Goal: Task Accomplishment & Management: Use online tool/utility

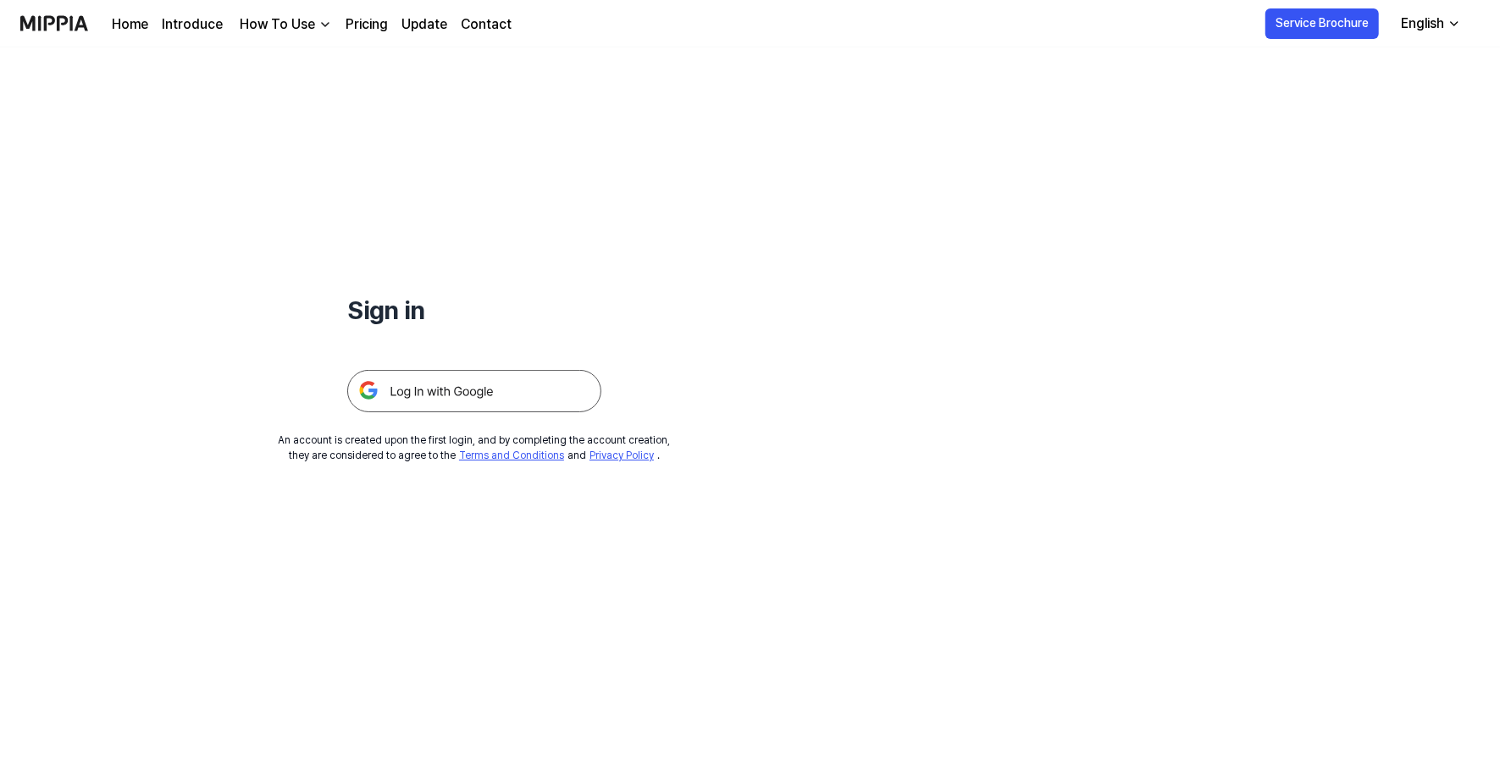
click at [566, 383] on img at bounding box center [474, 391] width 254 height 42
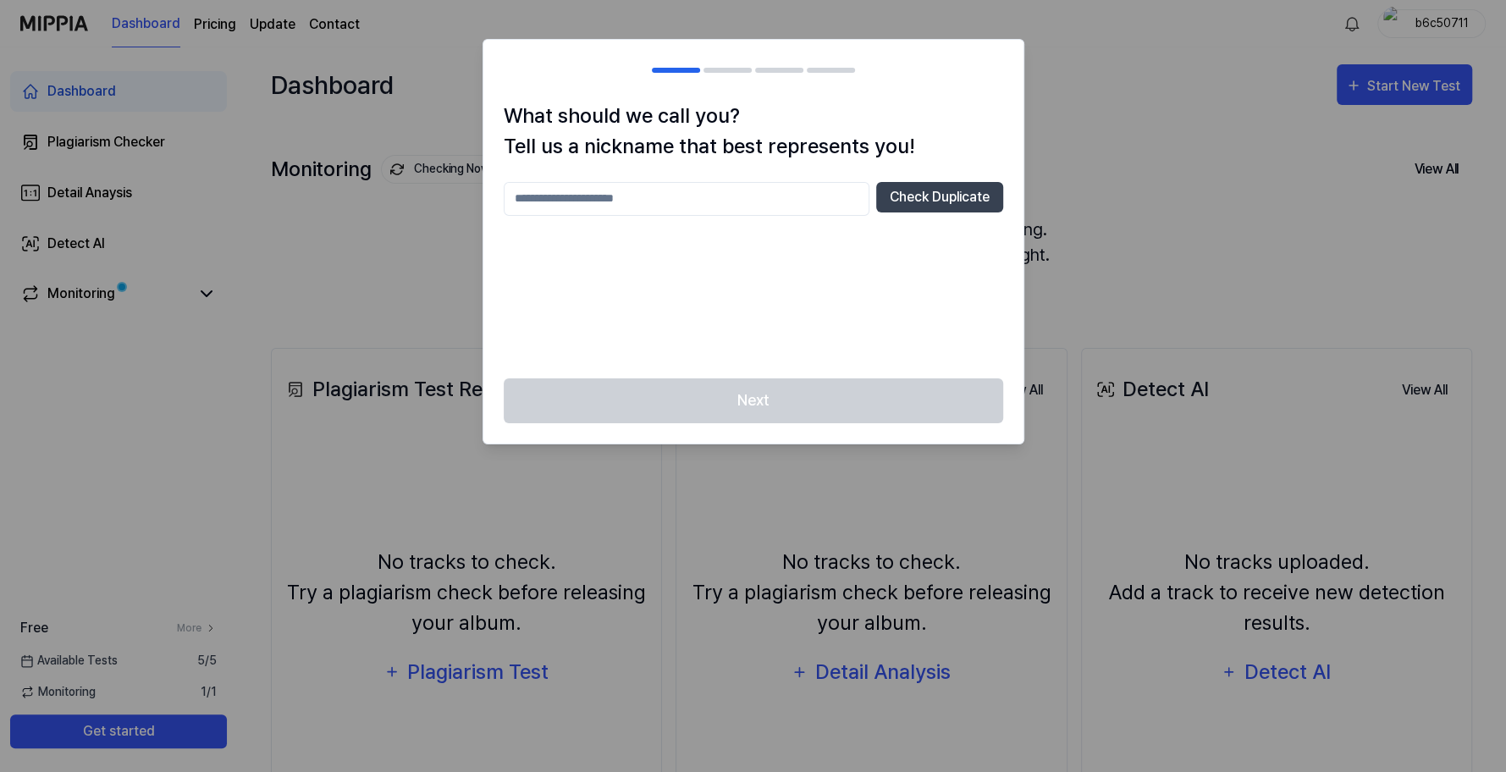
click at [759, 202] on input "text" at bounding box center [687, 199] width 366 height 34
type input "*****"
click at [898, 198] on button "Check Duplicate" at bounding box center [939, 197] width 127 height 30
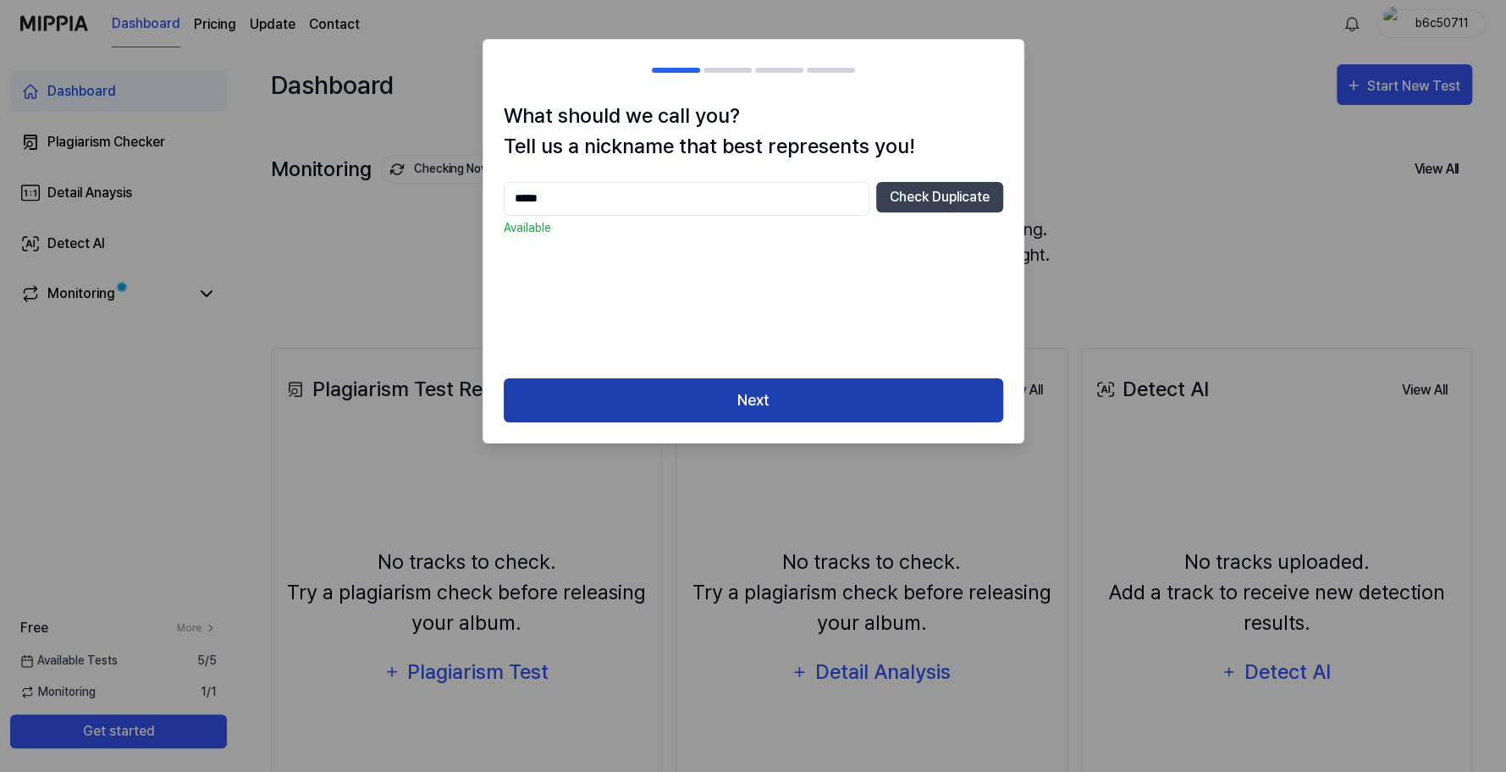
click at [759, 406] on button "Next" at bounding box center [754, 400] width 500 height 45
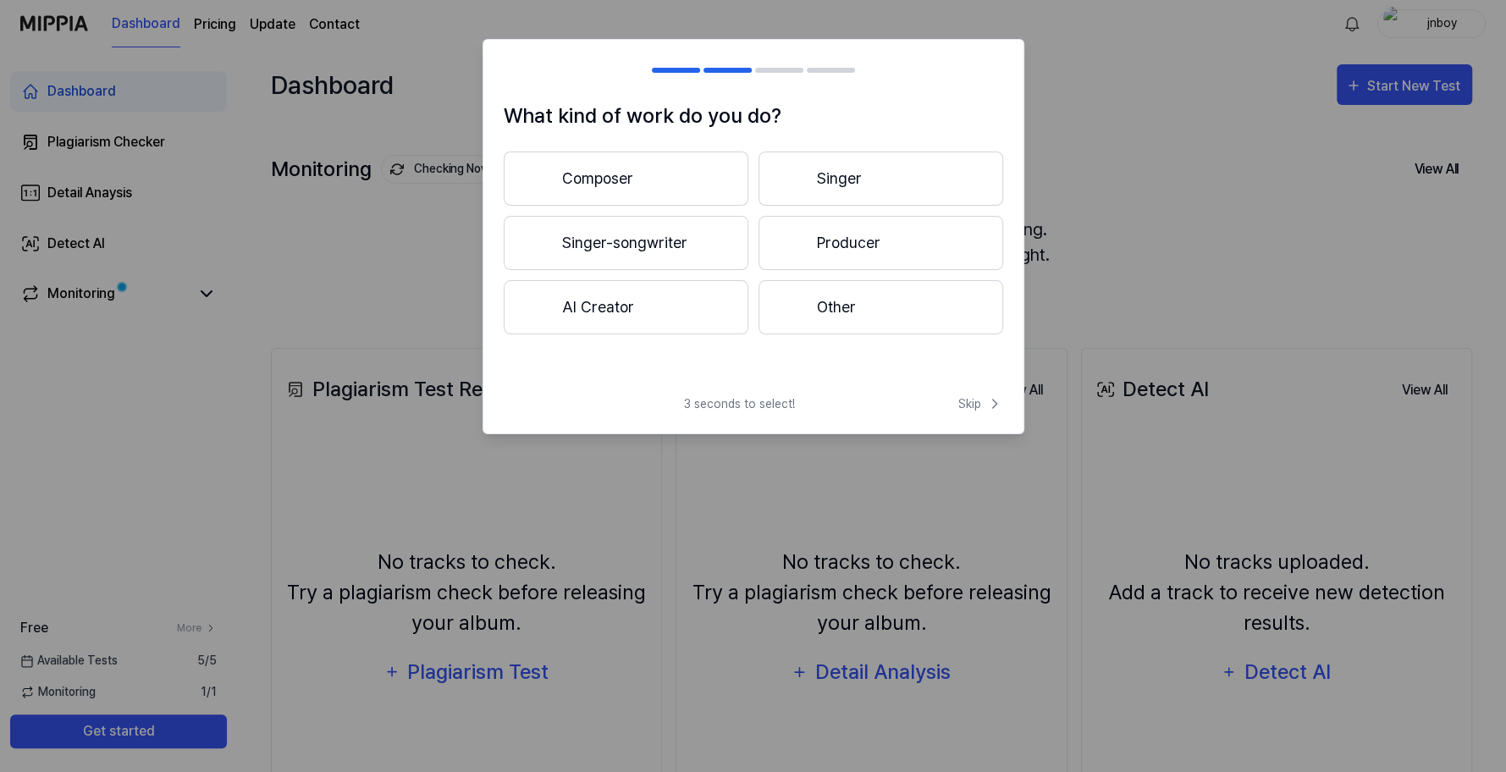
click at [759, 406] on span "3 seconds to select!" at bounding box center [739, 404] width 111 height 18
click at [819, 258] on button "Producer" at bounding box center [881, 243] width 245 height 54
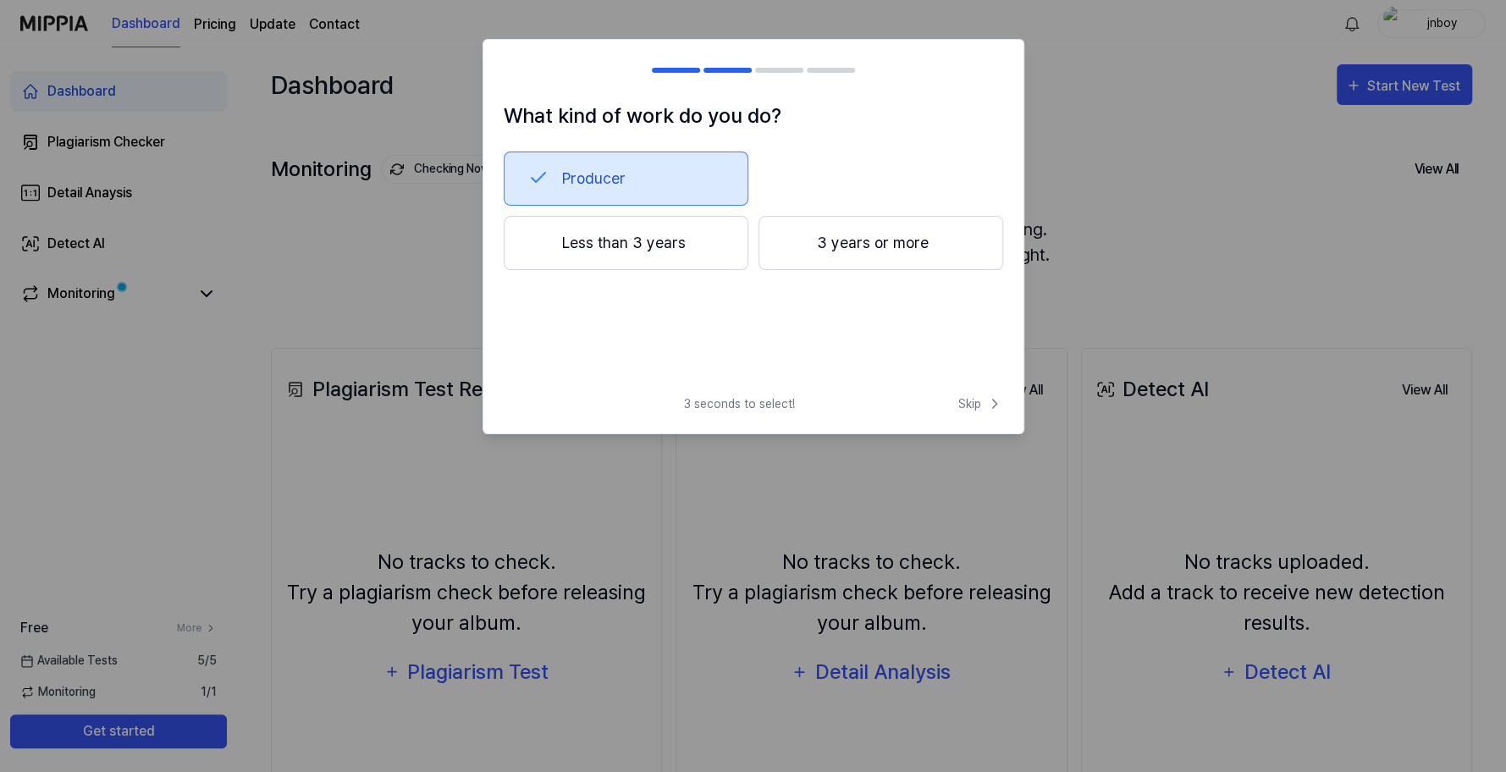
click at [655, 262] on button "Less than 3 years" at bounding box center [626, 243] width 245 height 54
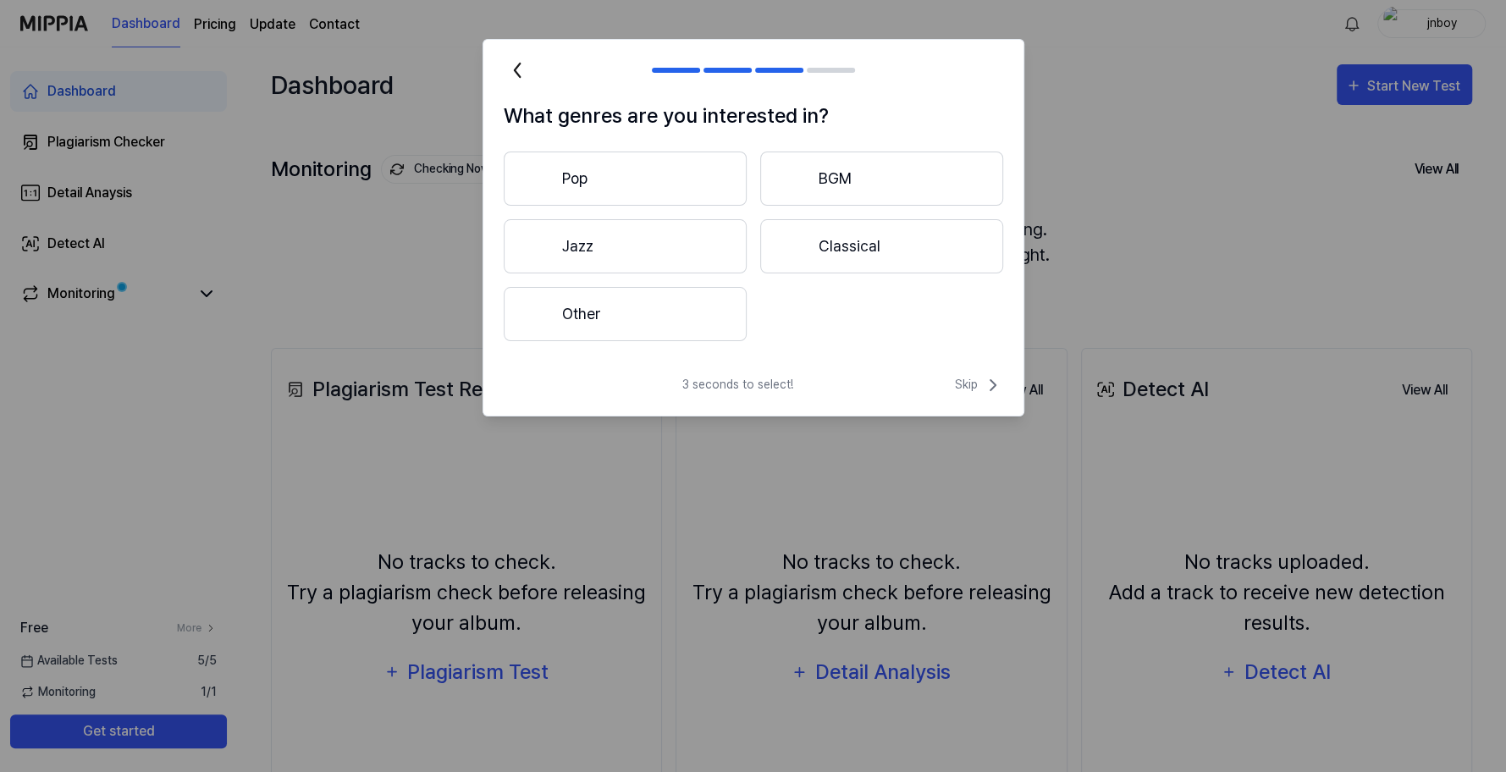
click at [666, 312] on button "Other" at bounding box center [625, 314] width 243 height 54
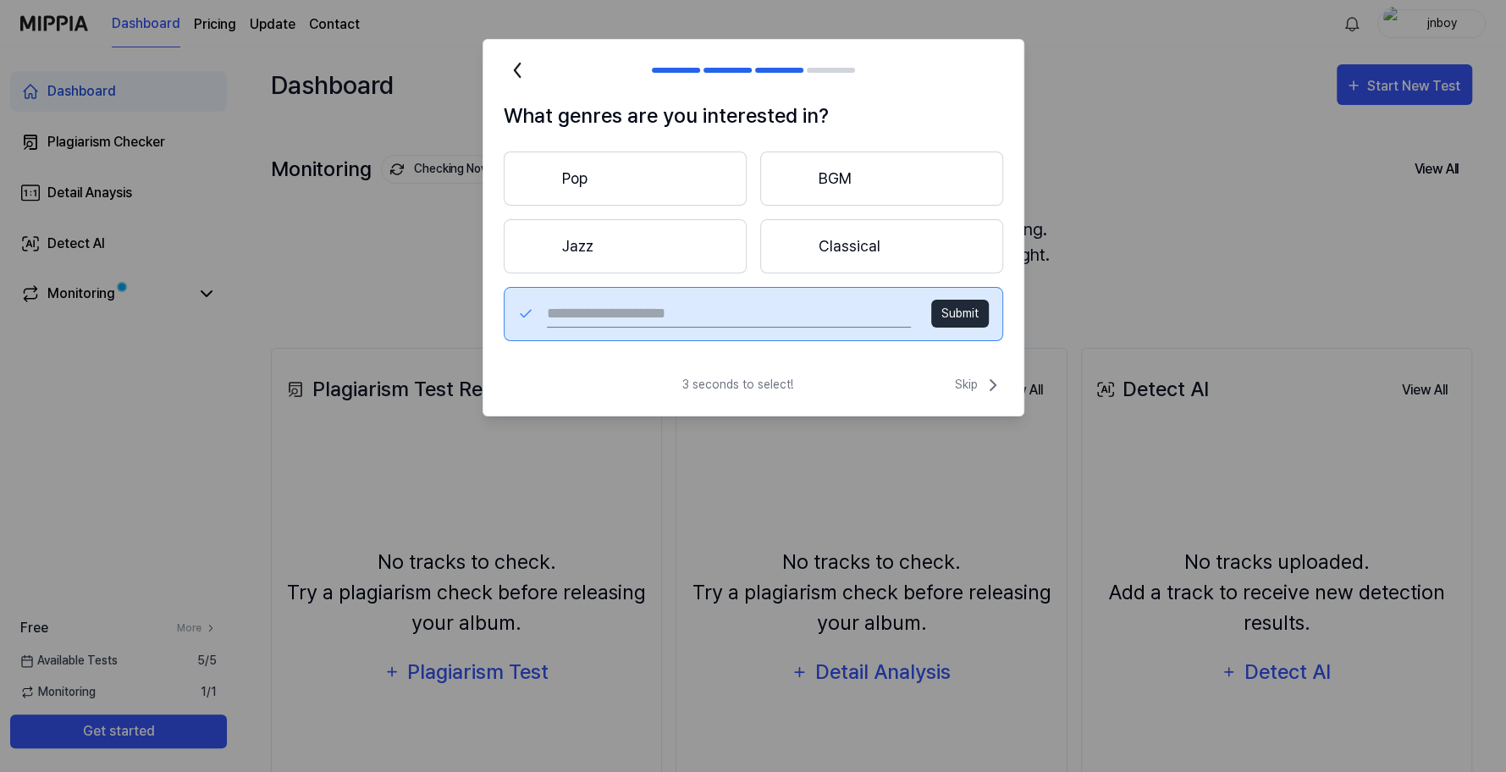
click at [721, 307] on input "text" at bounding box center [728, 314] width 363 height 27
type input "**********"
click at [975, 318] on button "Submit" at bounding box center [960, 314] width 58 height 28
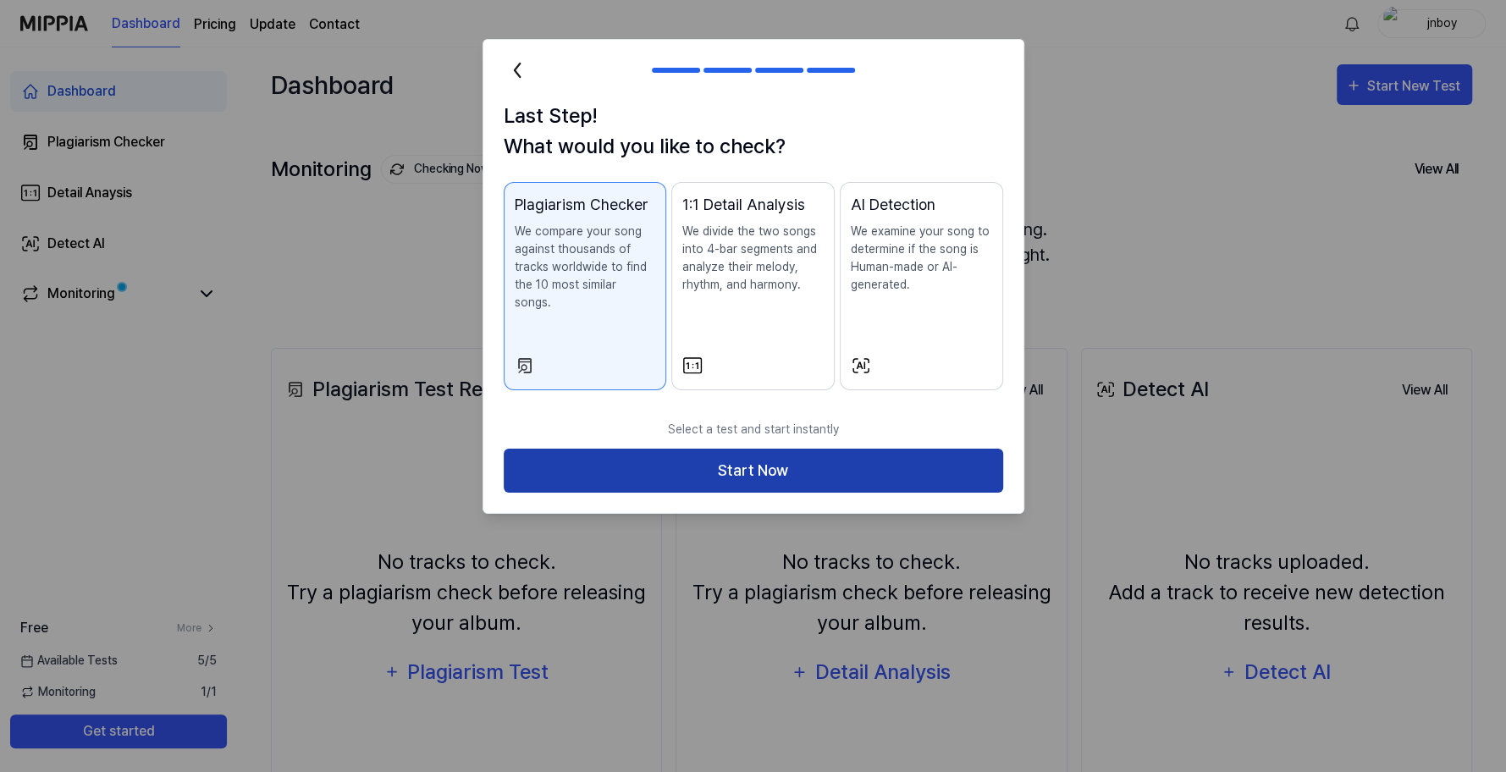
click at [771, 460] on button "Start Now" at bounding box center [754, 471] width 500 height 45
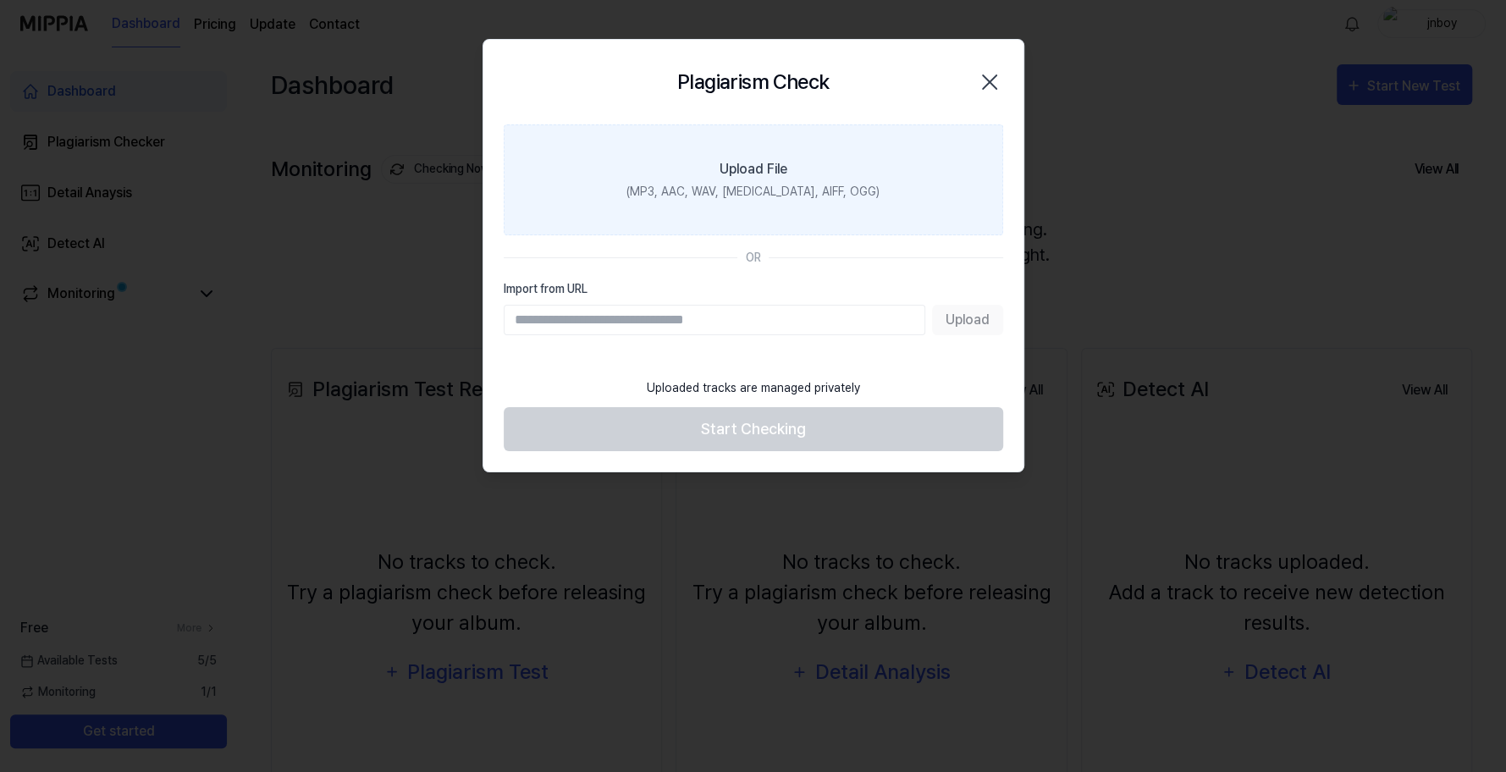
paste input "**********"
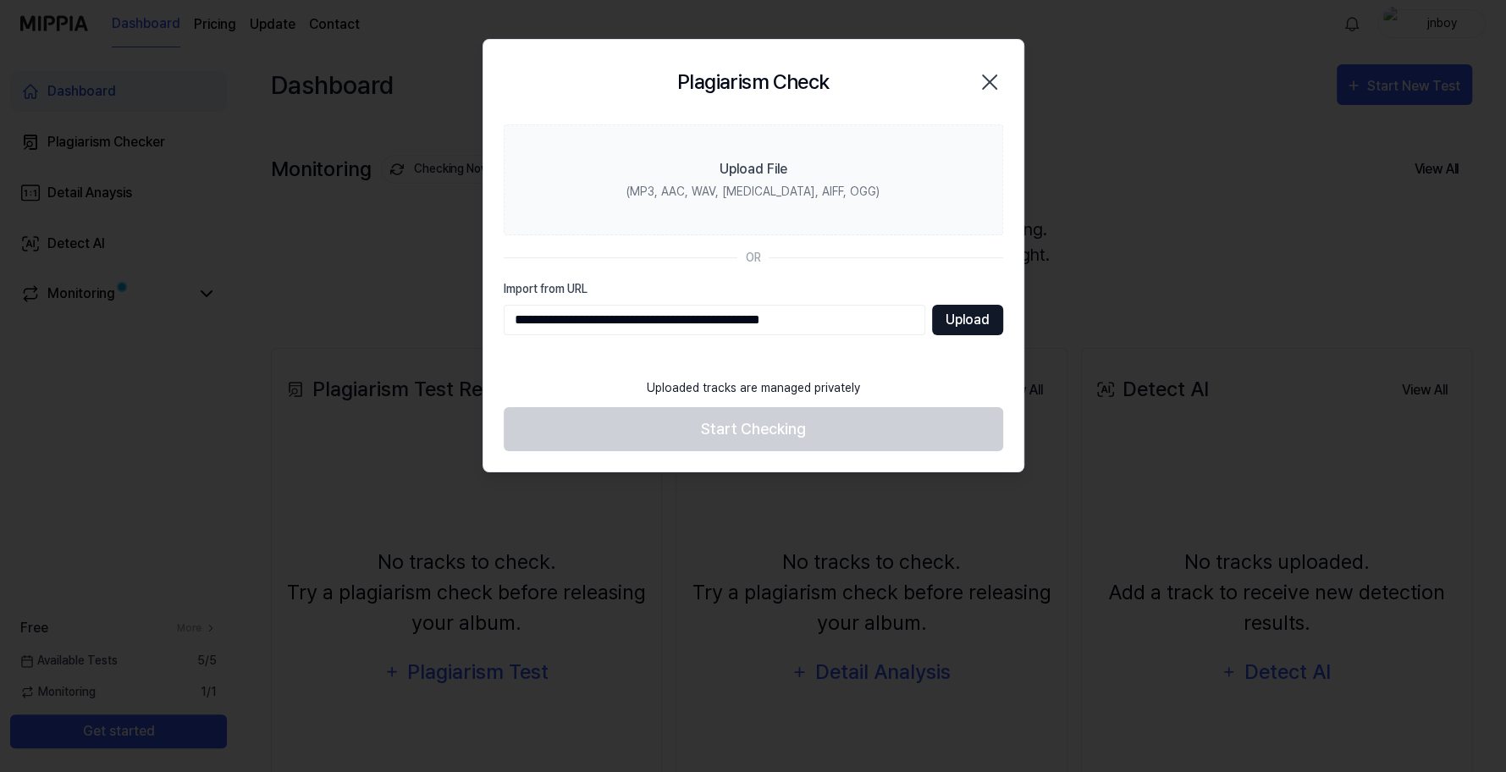
type input "**********"
click at [954, 318] on button "Upload" at bounding box center [967, 320] width 71 height 30
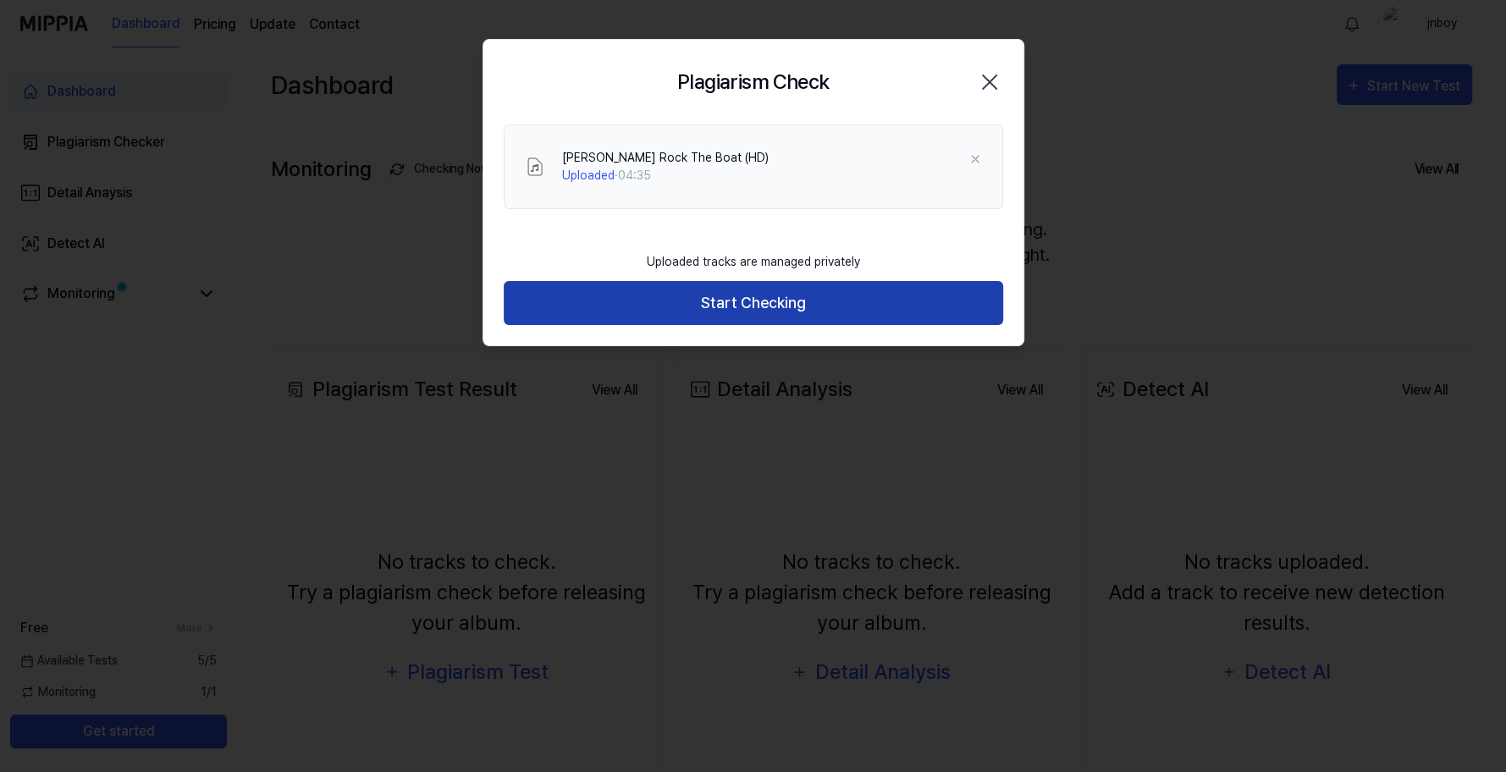
click at [820, 305] on button "Start Checking" at bounding box center [754, 303] width 500 height 45
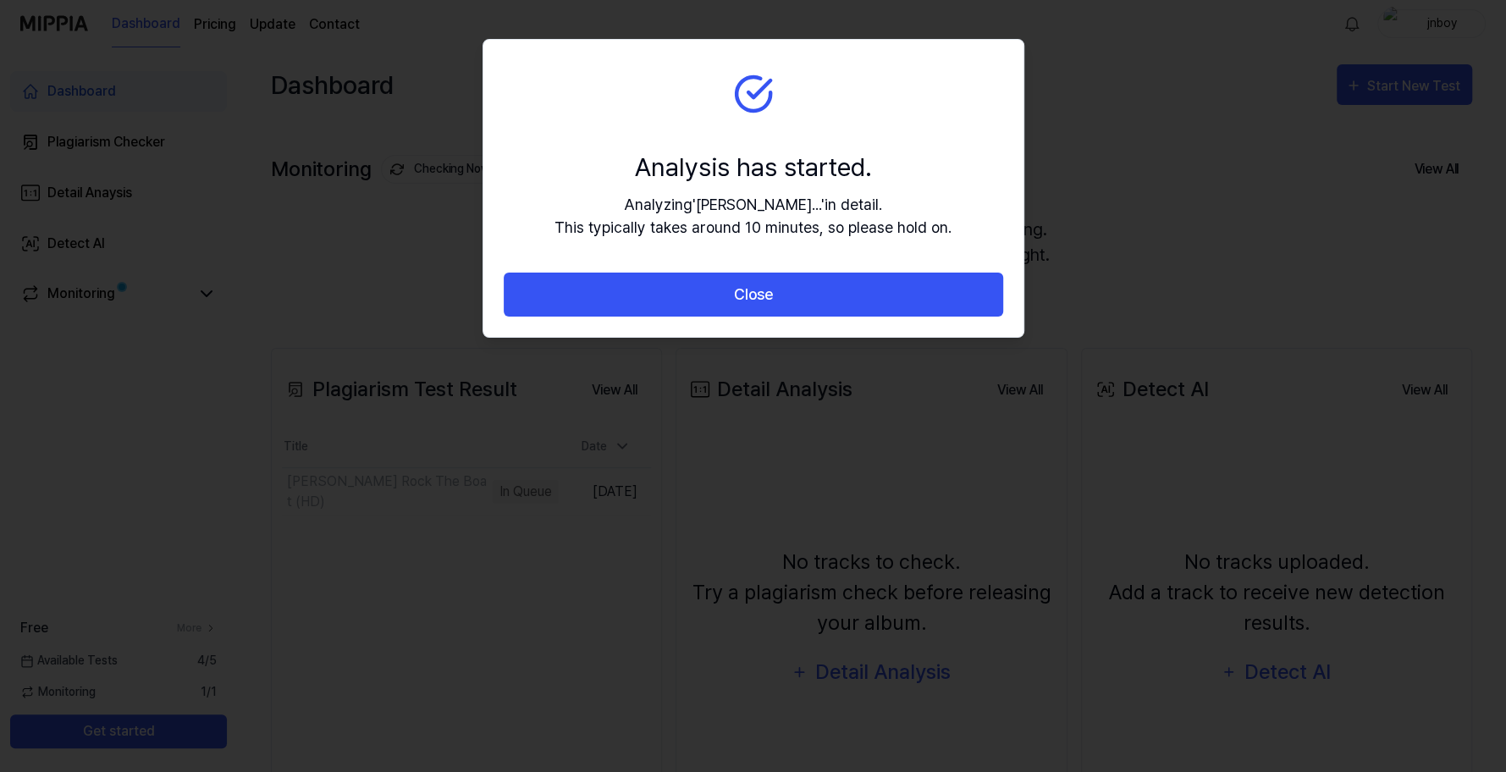
click at [820, 305] on button "Close" at bounding box center [754, 295] width 500 height 45
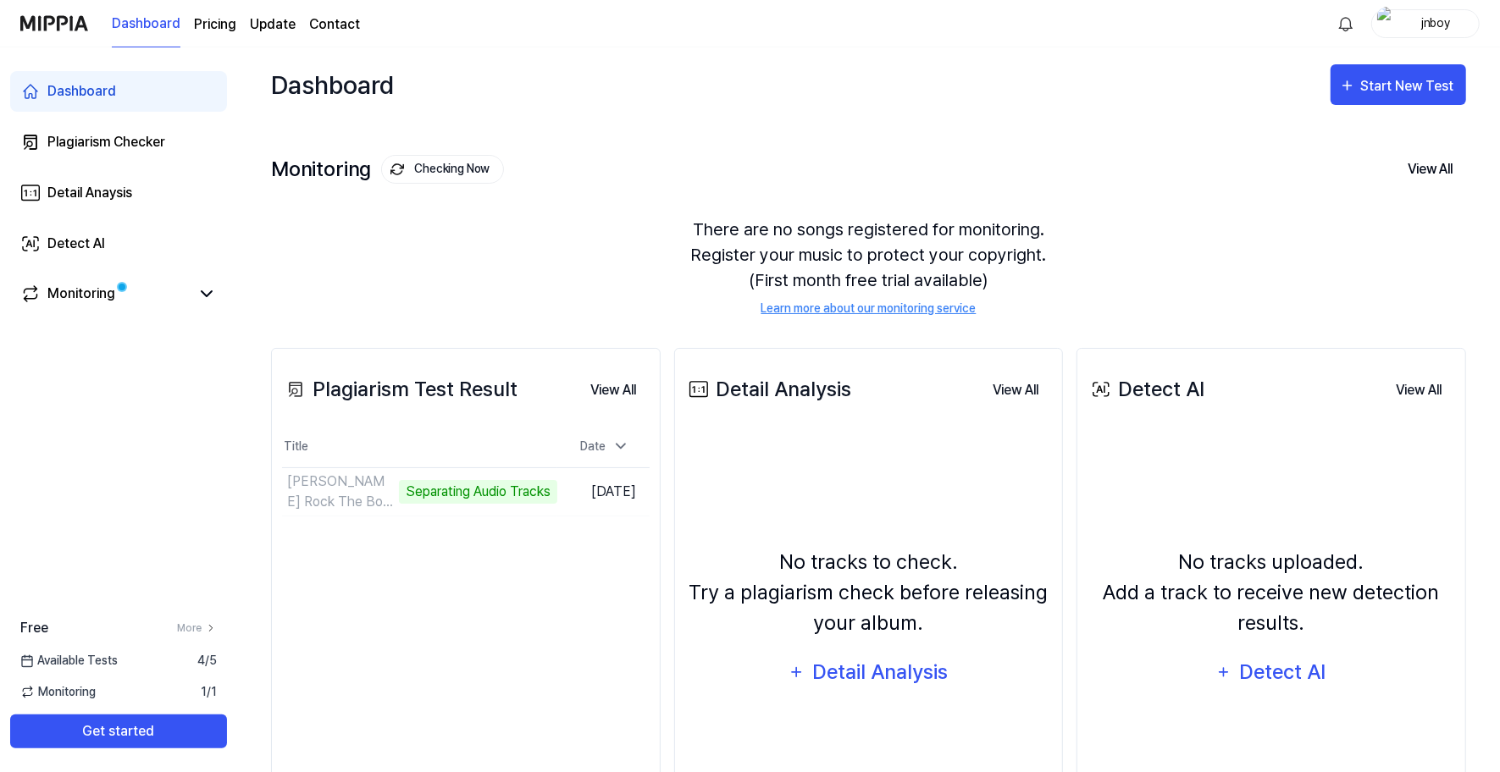
scroll to position [116, 0]
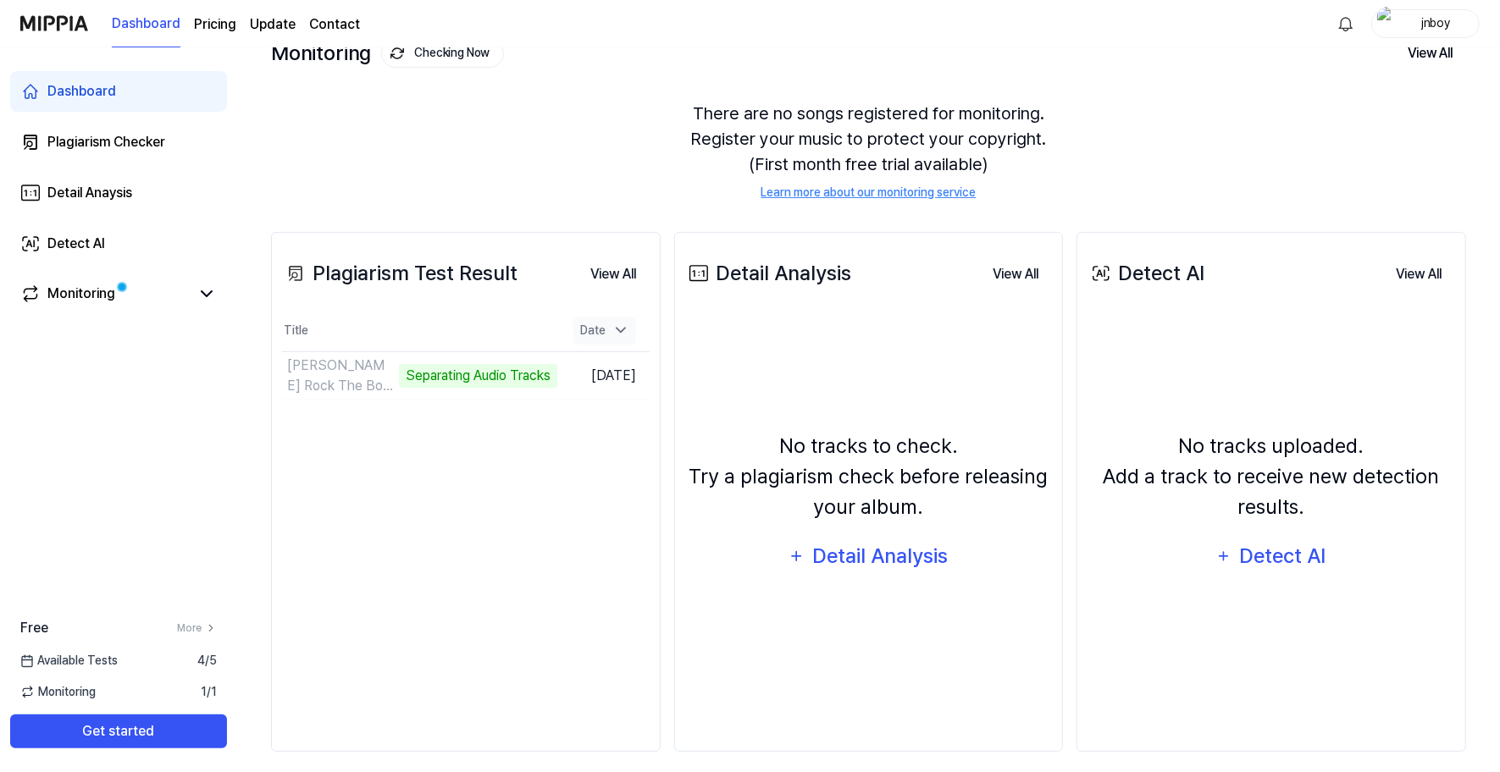
click at [614, 323] on icon at bounding box center [620, 330] width 17 height 17
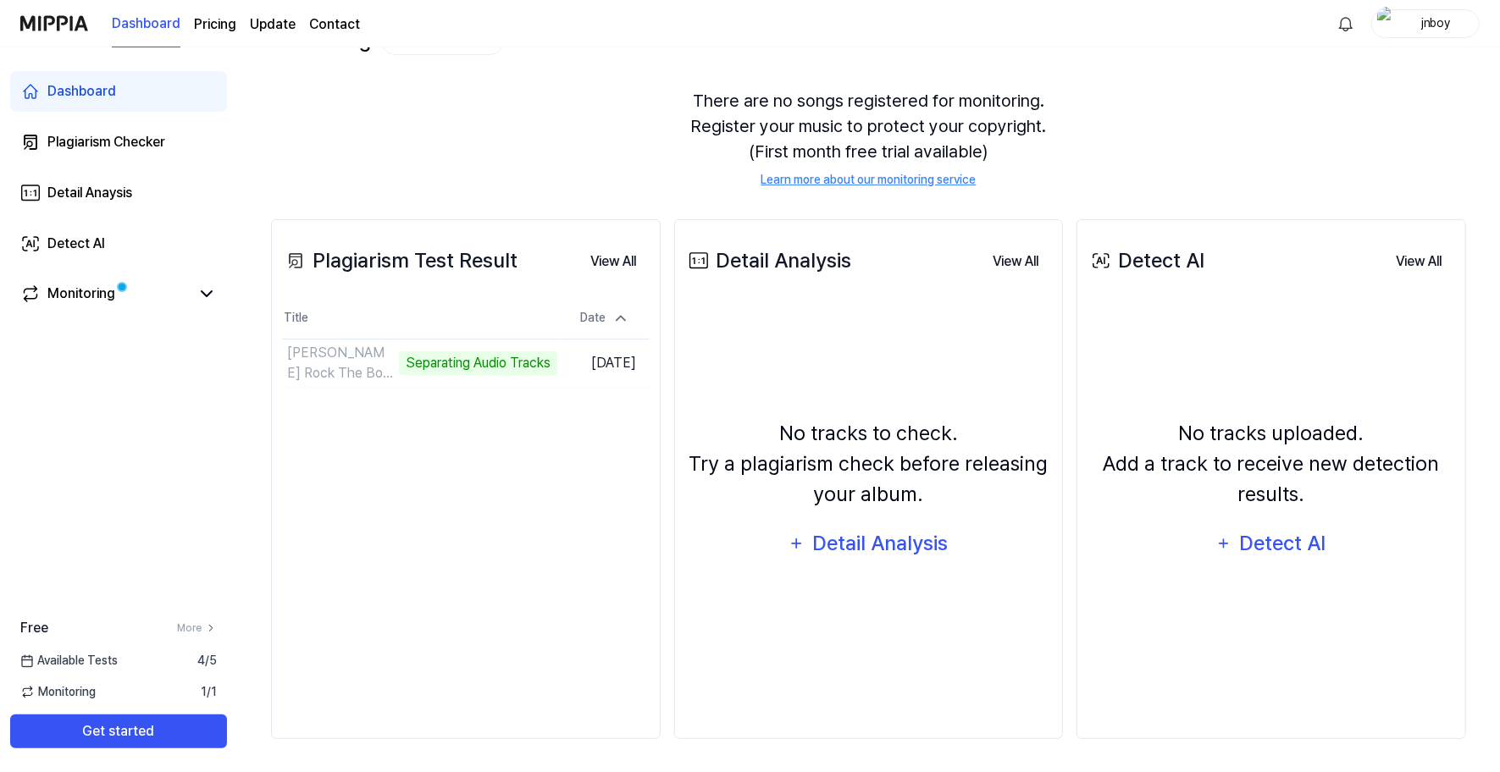
scroll to position [128, 0]
click at [192, 296] on div "Monitoring" at bounding box center [118, 294] width 196 height 20
click at [212, 295] on icon at bounding box center [206, 294] width 20 height 20
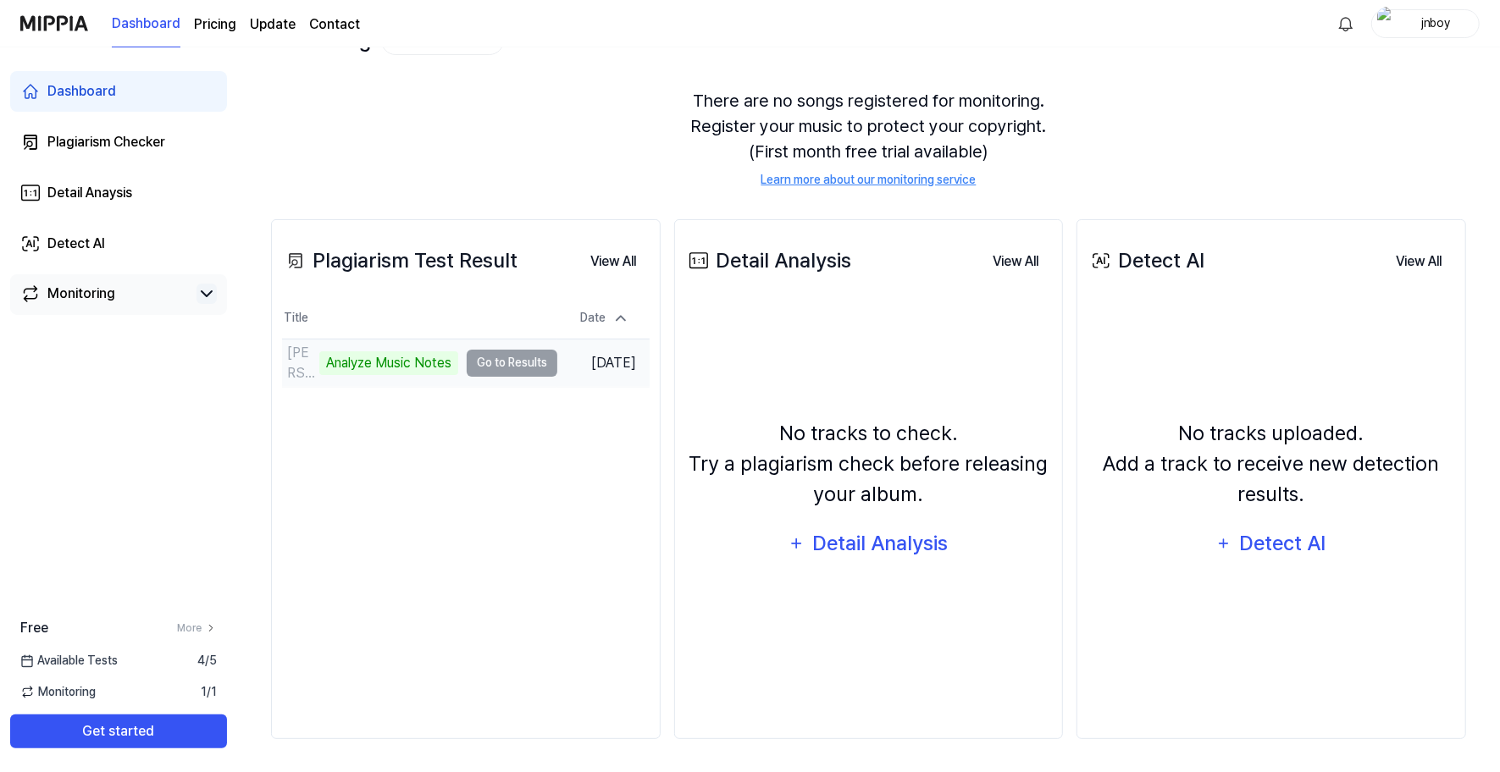
click at [492, 364] on td "[PERSON_NAME] Rock The Boat (HD) Analyze Music Notes Go to Results" at bounding box center [419, 363] width 275 height 47
click at [495, 367] on td "[PERSON_NAME] Rock The Boat (HD) Analyze Music Notes Go to Results" at bounding box center [419, 363] width 275 height 47
click at [426, 355] on div "Analyze Music Notes" at bounding box center [388, 363] width 139 height 24
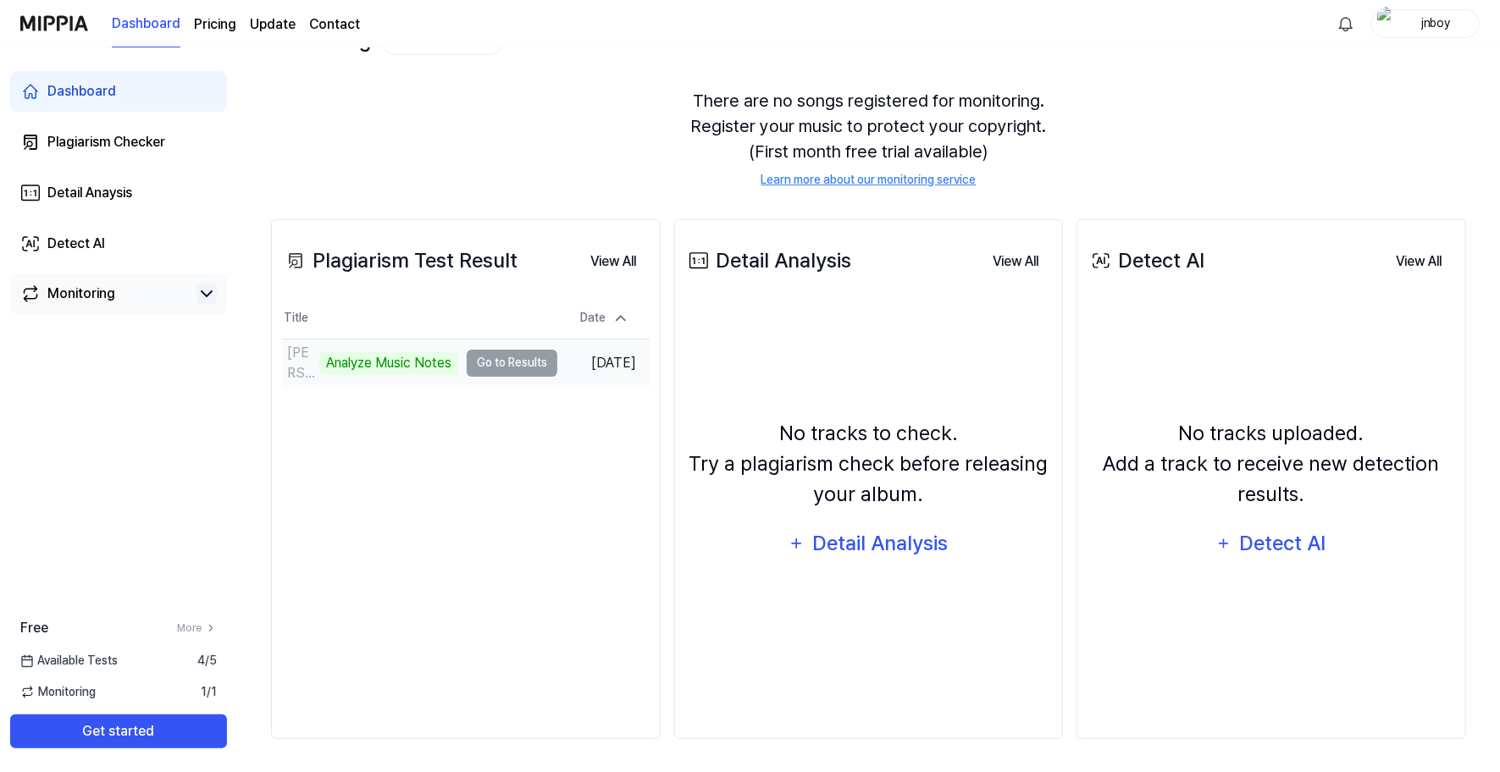
click at [470, 357] on td "[PERSON_NAME] Rock The Boat (HD) Analyze Music Notes Go to Results" at bounding box center [419, 363] width 275 height 47
click at [533, 360] on td "[PERSON_NAME] Rock The Boat (HD) 77% Go to Results" at bounding box center [419, 363] width 275 height 47
click at [492, 371] on button "Go to Results" at bounding box center [512, 363] width 91 height 27
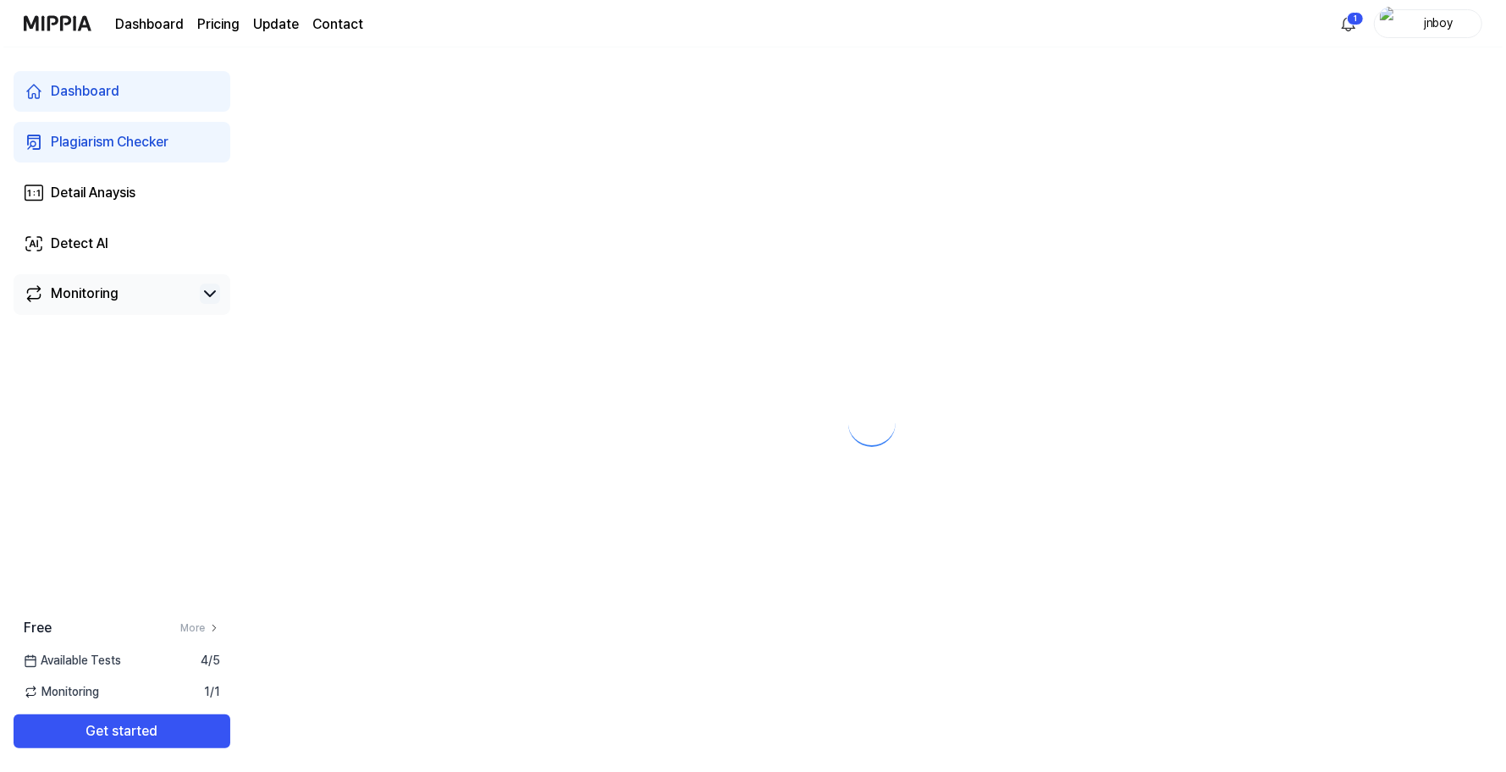
scroll to position [0, 0]
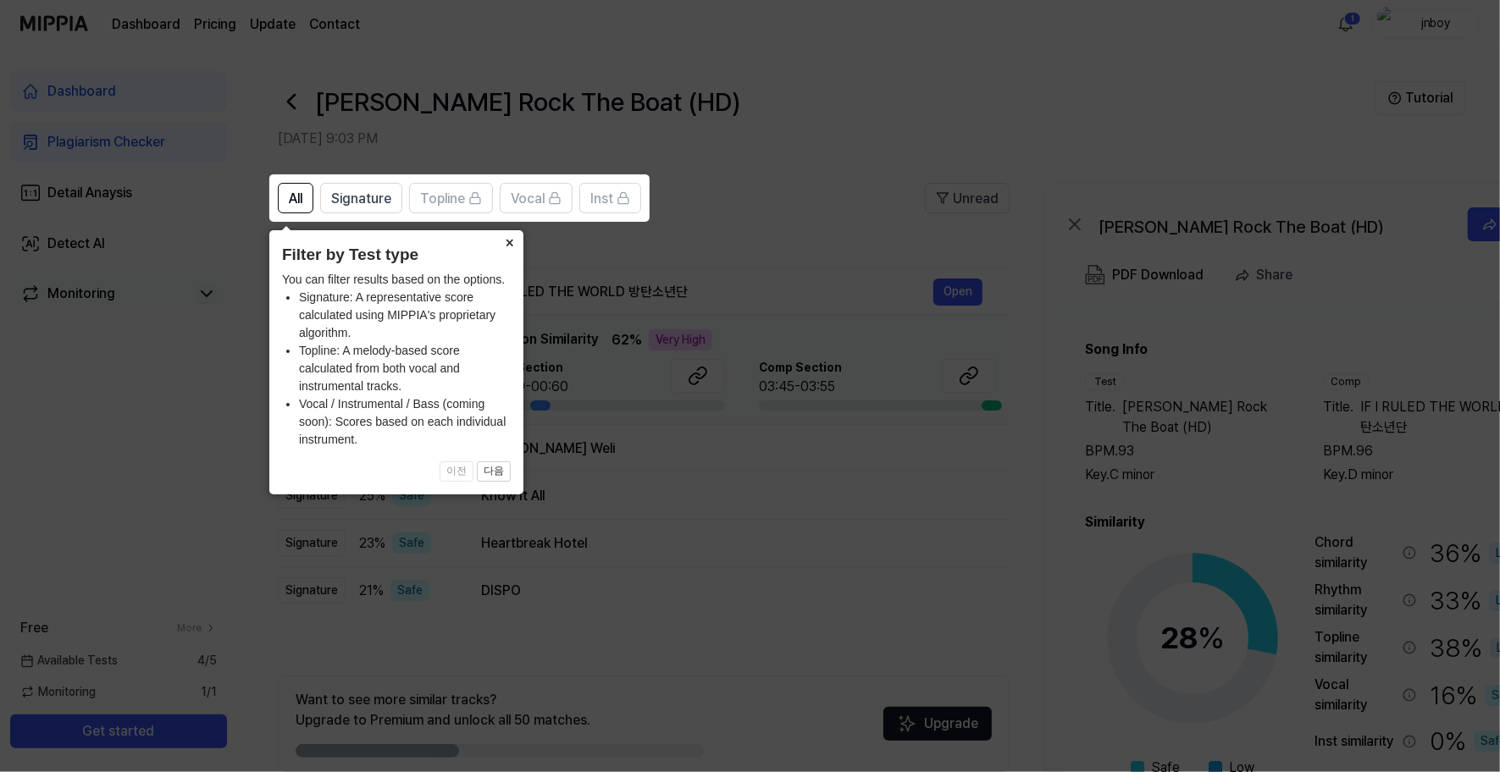
click at [505, 244] on button "×" at bounding box center [509, 242] width 27 height 24
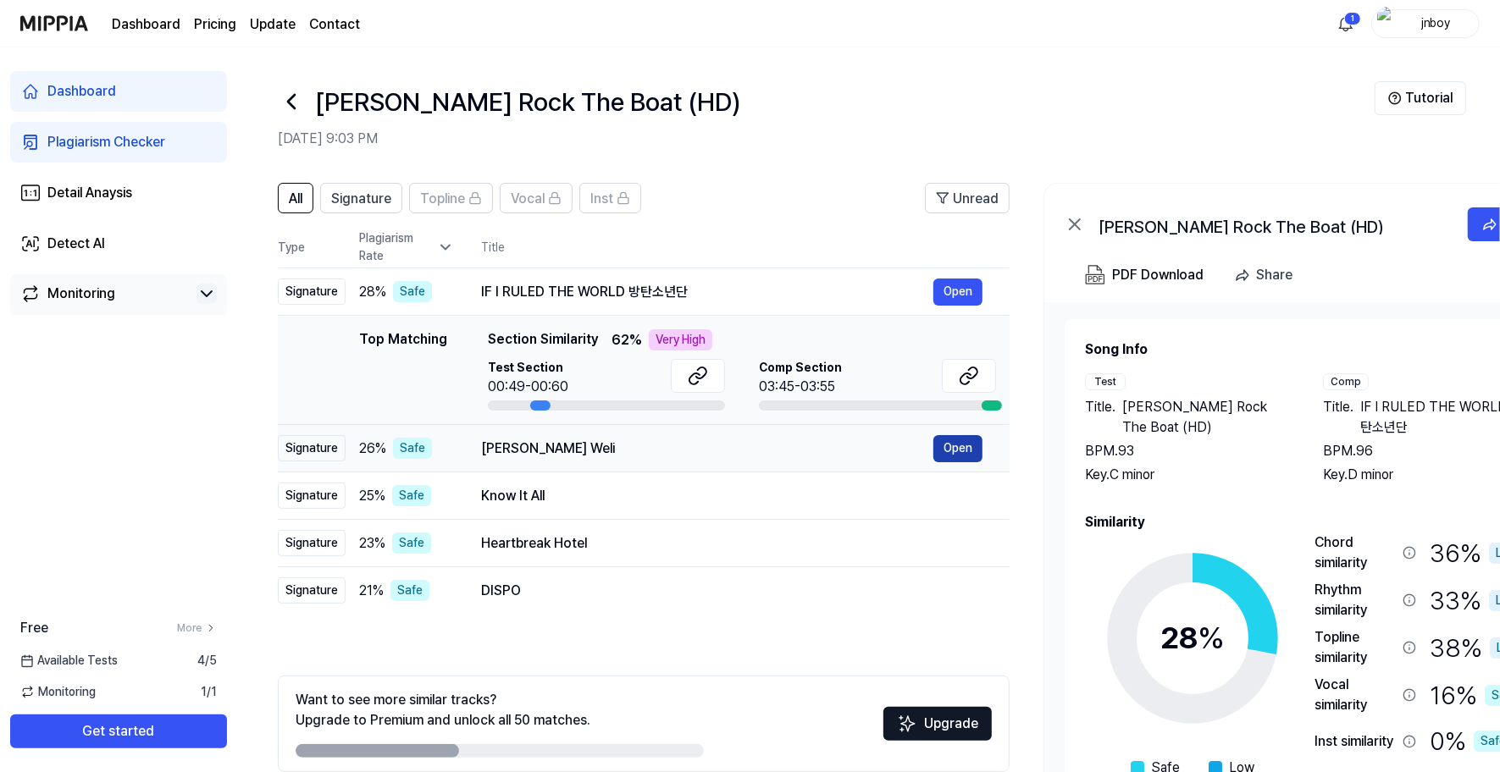
click at [953, 449] on button "Open" at bounding box center [957, 448] width 49 height 27
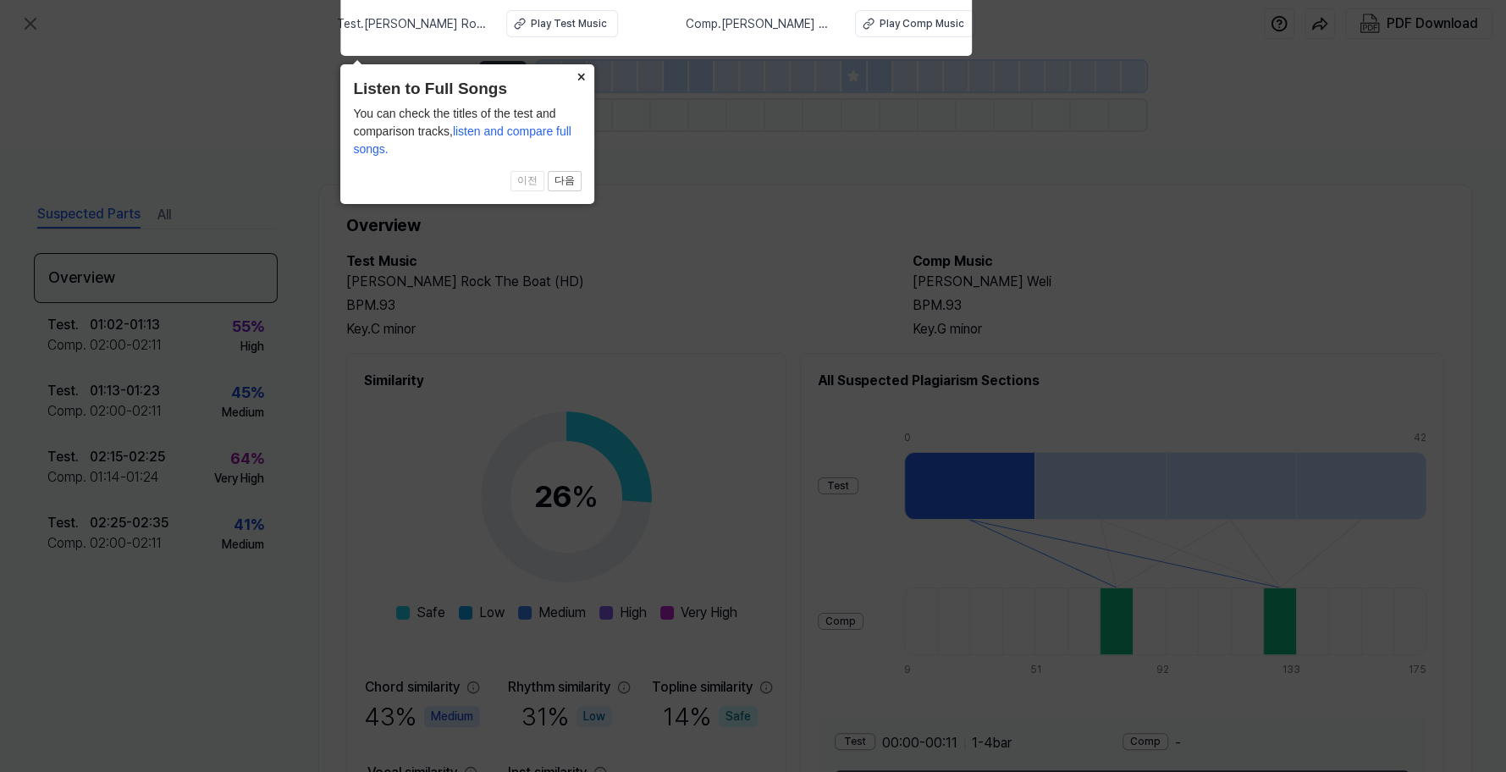
click at [582, 76] on button "×" at bounding box center [580, 76] width 27 height 24
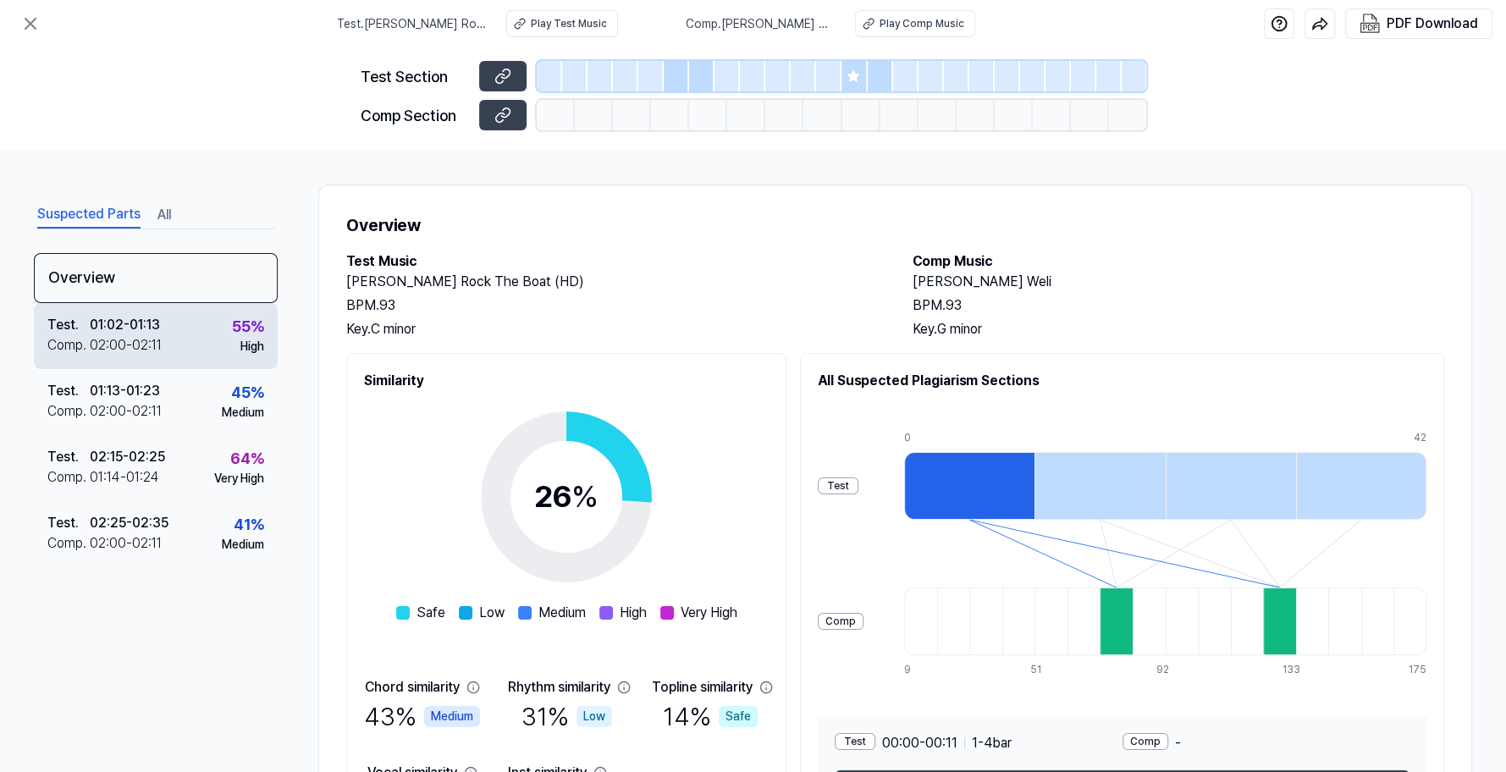
click at [108, 335] on div "02:00 - 02:11" at bounding box center [126, 345] width 72 height 20
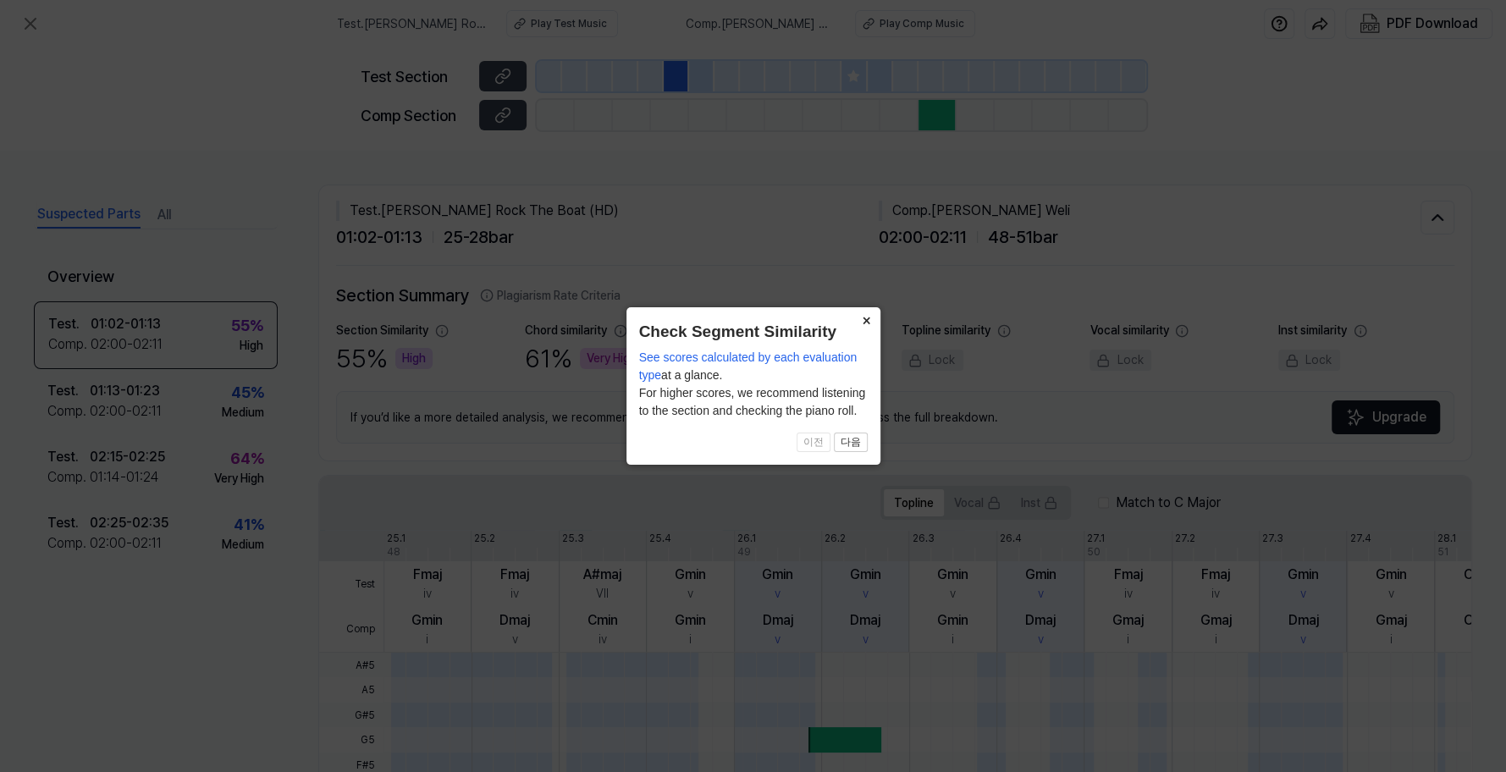
click at [865, 323] on button "×" at bounding box center [867, 319] width 27 height 24
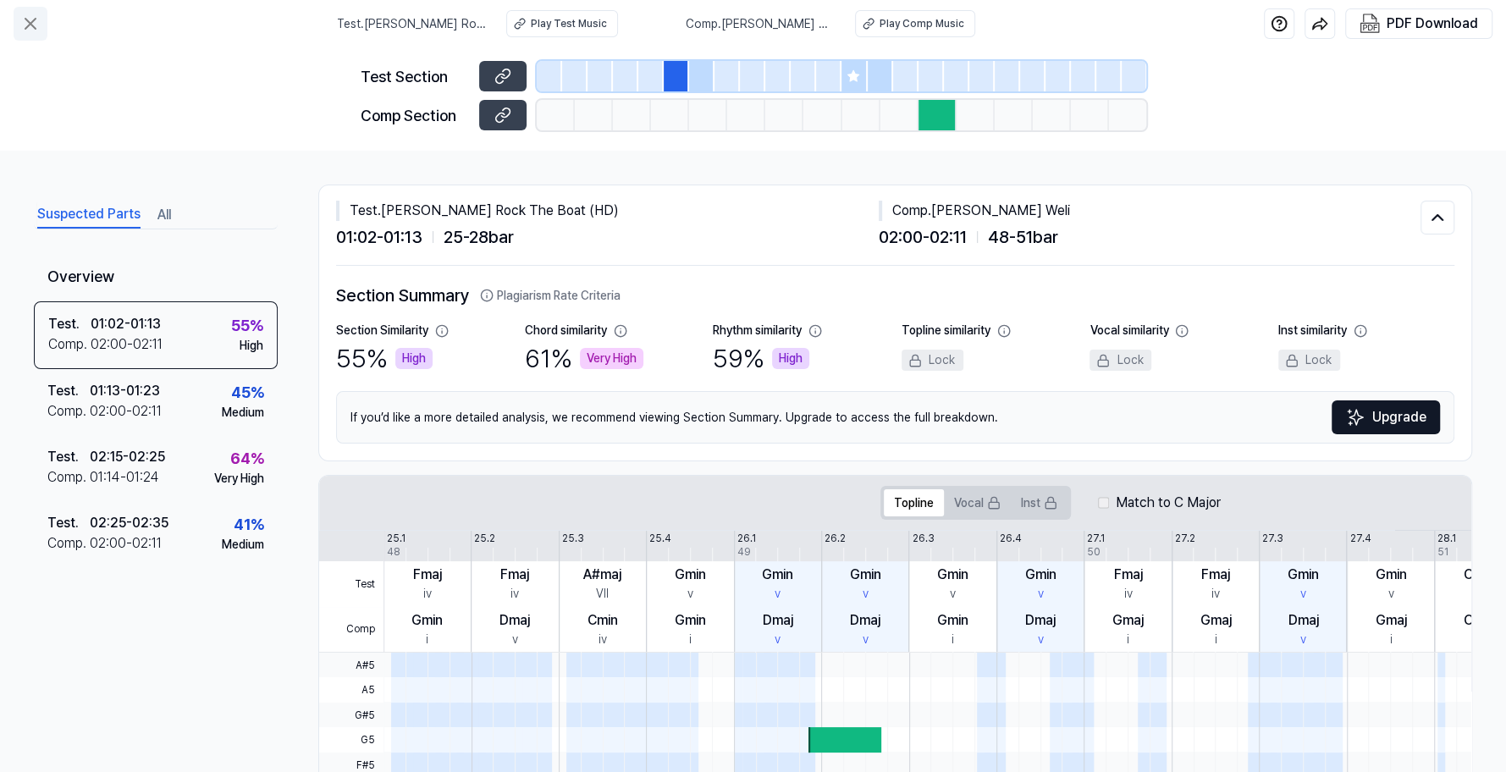
click at [36, 32] on icon at bounding box center [30, 24] width 20 height 20
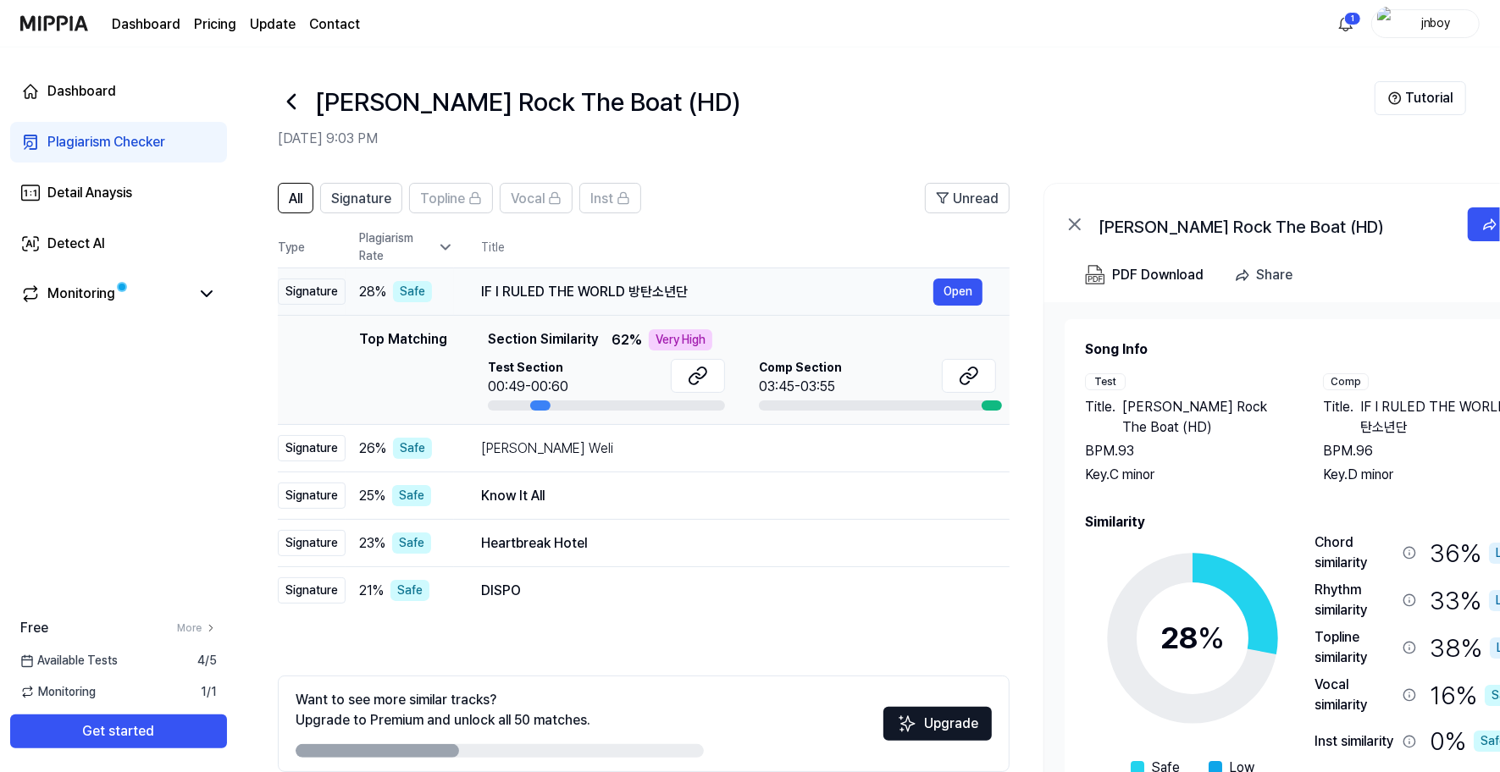
drag, startPoint x: 479, startPoint y: 291, endPoint x: 684, endPoint y: 286, distance: 205.0
click at [684, 286] on td "IF I RULED THE WORLD 방탄소년단 Open" at bounding box center [731, 291] width 555 height 47
drag, startPoint x: 603, startPoint y: 543, endPoint x: 658, endPoint y: 577, distance: 65.1
click at [658, 577] on tbody "Signature 28 % Safe IF I RULED THE WORLD 방탄소년단 Open Top Matching Top Matching S…" at bounding box center [644, 441] width 732 height 346
drag, startPoint x: 481, startPoint y: 449, endPoint x: 588, endPoint y: 452, distance: 106.7
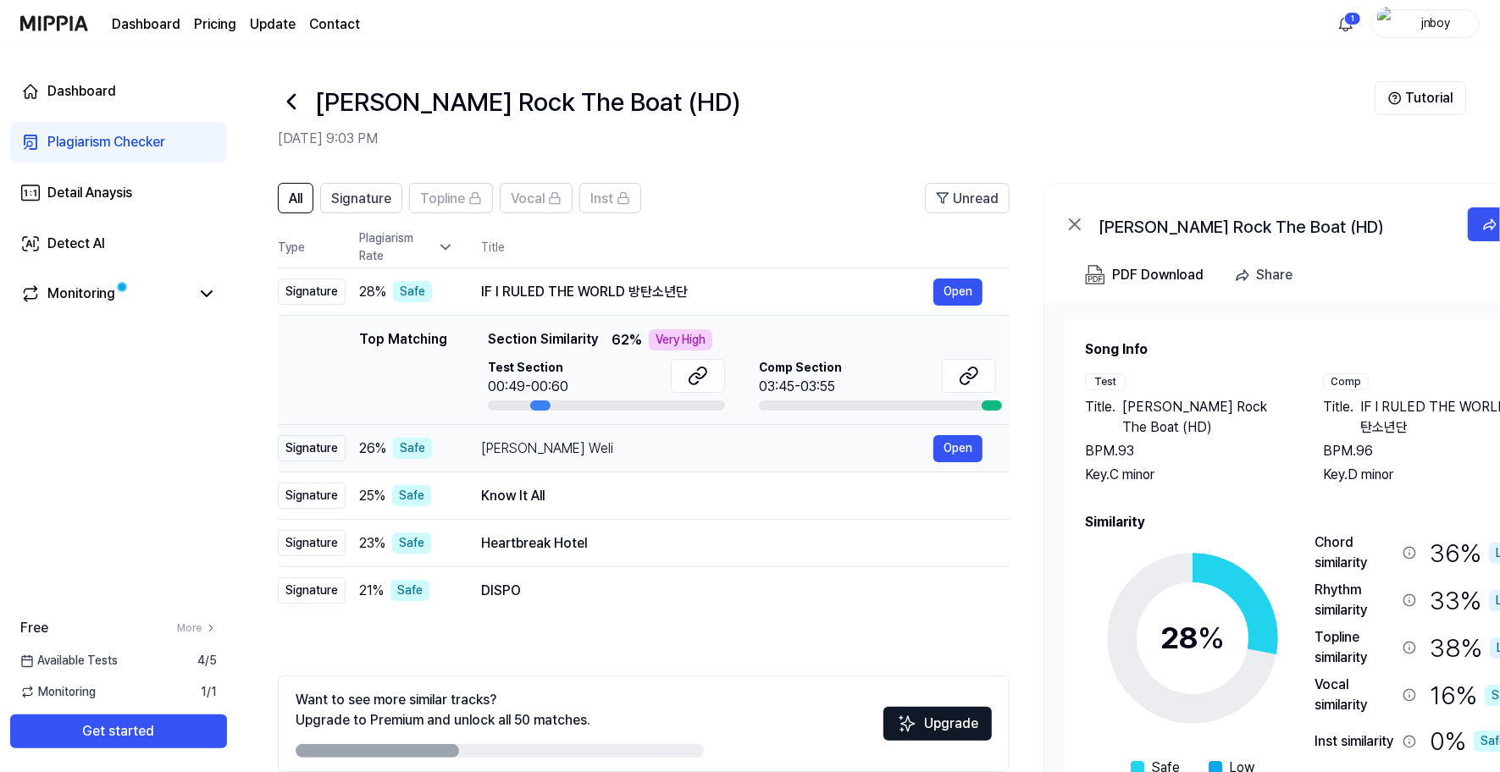
click at [588, 452] on div "[PERSON_NAME] Weli" at bounding box center [707, 449] width 452 height 20
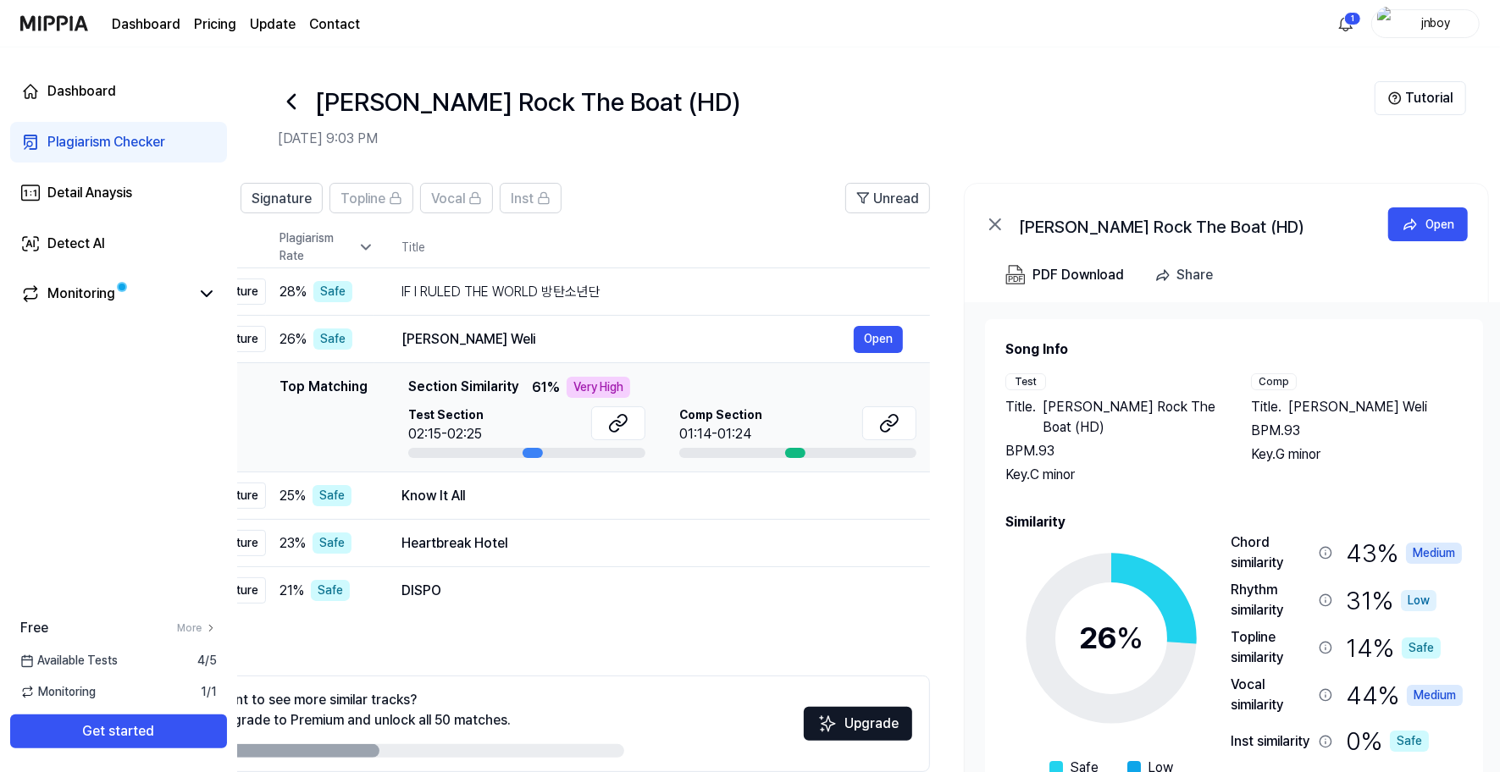
drag, startPoint x: 588, startPoint y: 452, endPoint x: 510, endPoint y: 257, distance: 210.5
click at [510, 257] on table "Type Plagiarism Rate Title High Rate Unread Signature 28 % Safe IF I RULED THE …" at bounding box center [564, 421] width 732 height 388
click at [877, 340] on button "Open" at bounding box center [880, 339] width 49 height 27
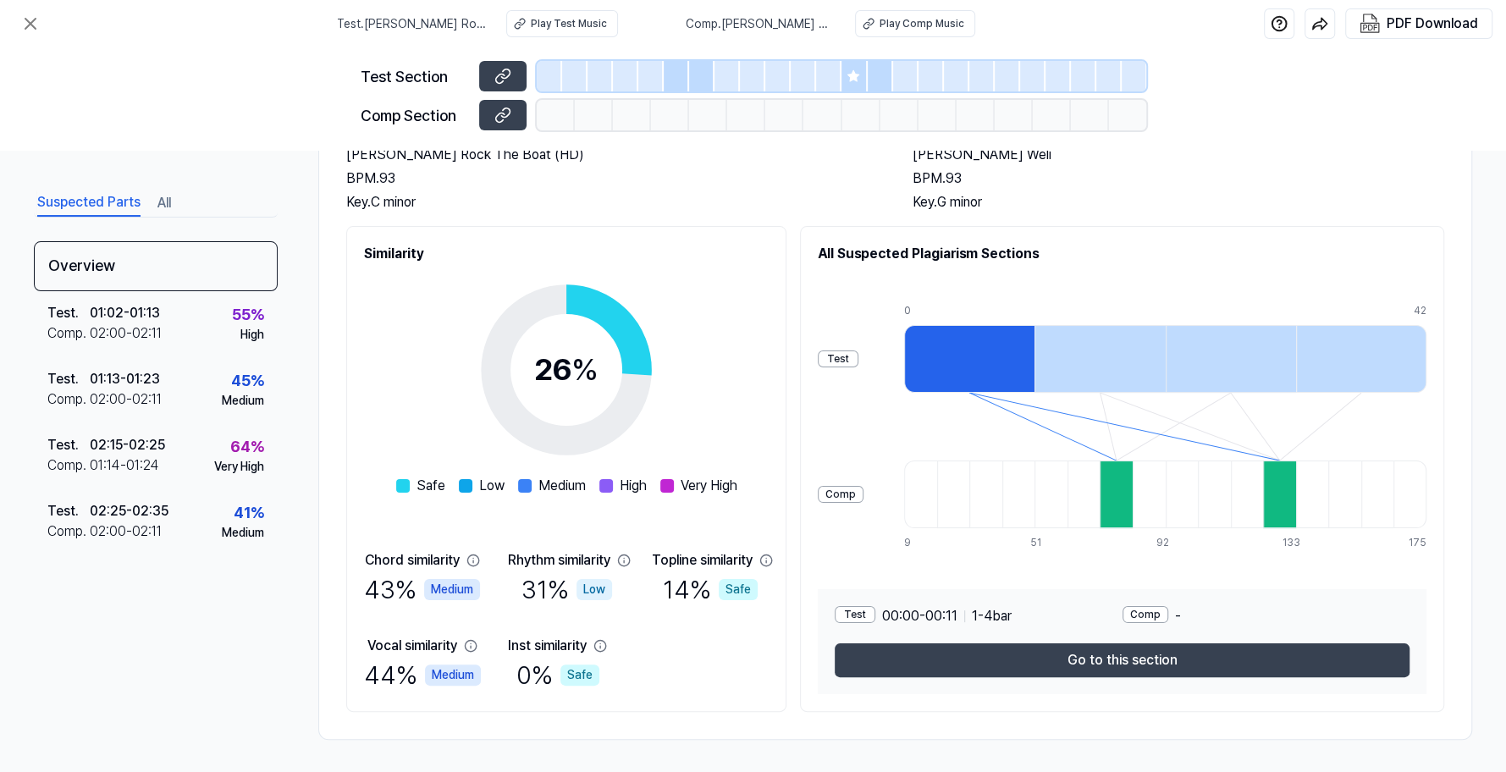
scroll to position [0, 0]
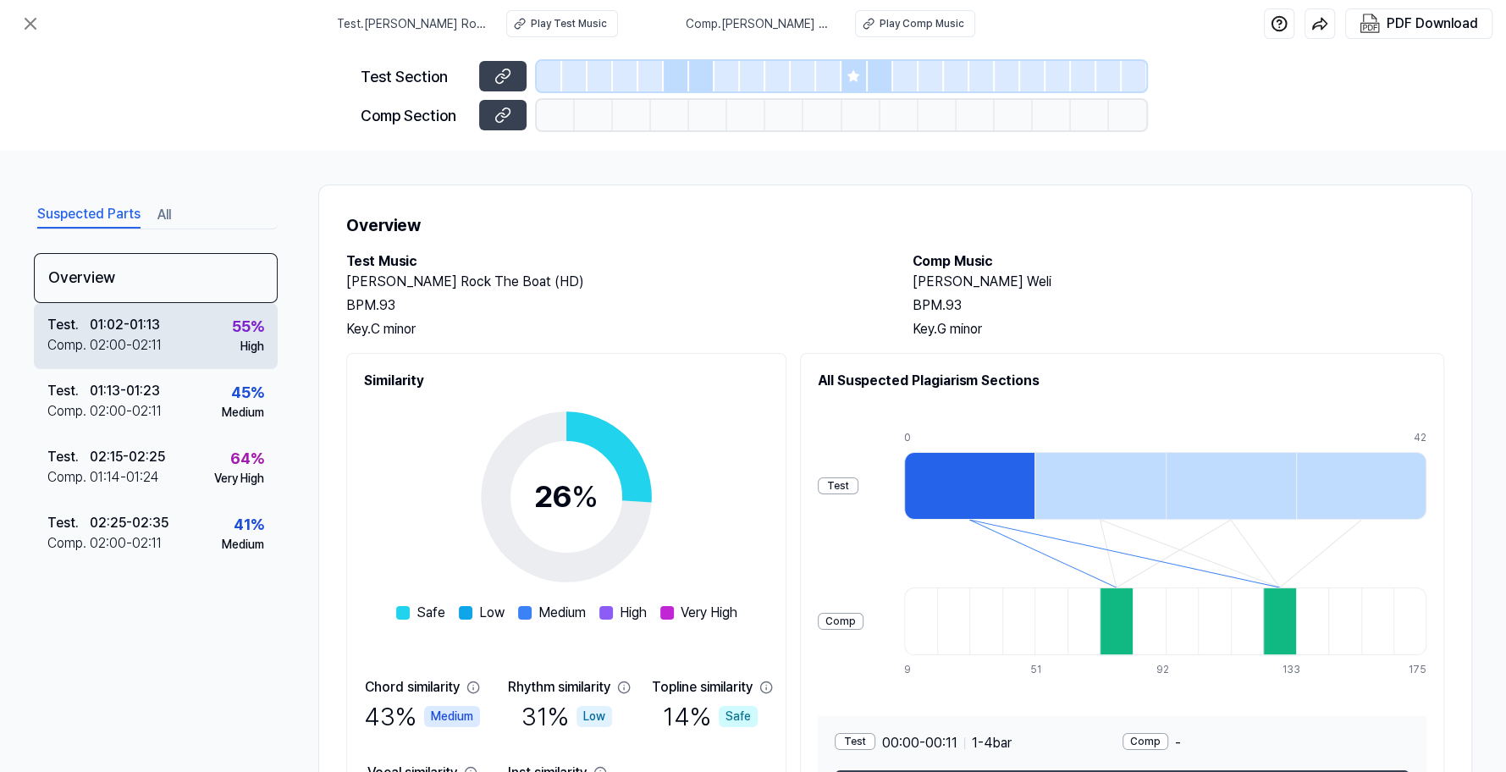
click at [160, 335] on div "02:00 - 02:11" at bounding box center [126, 345] width 72 height 20
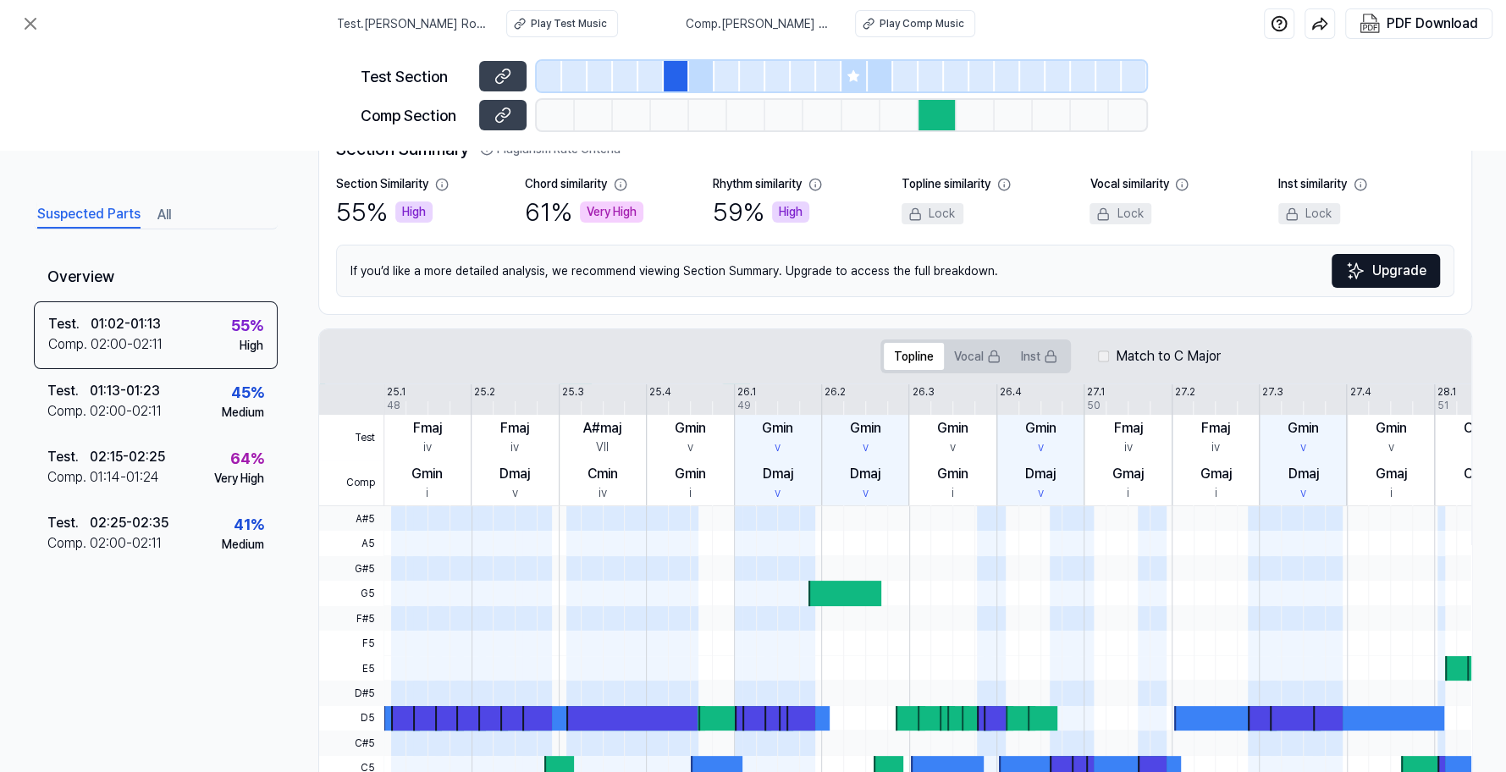
scroll to position [148, 0]
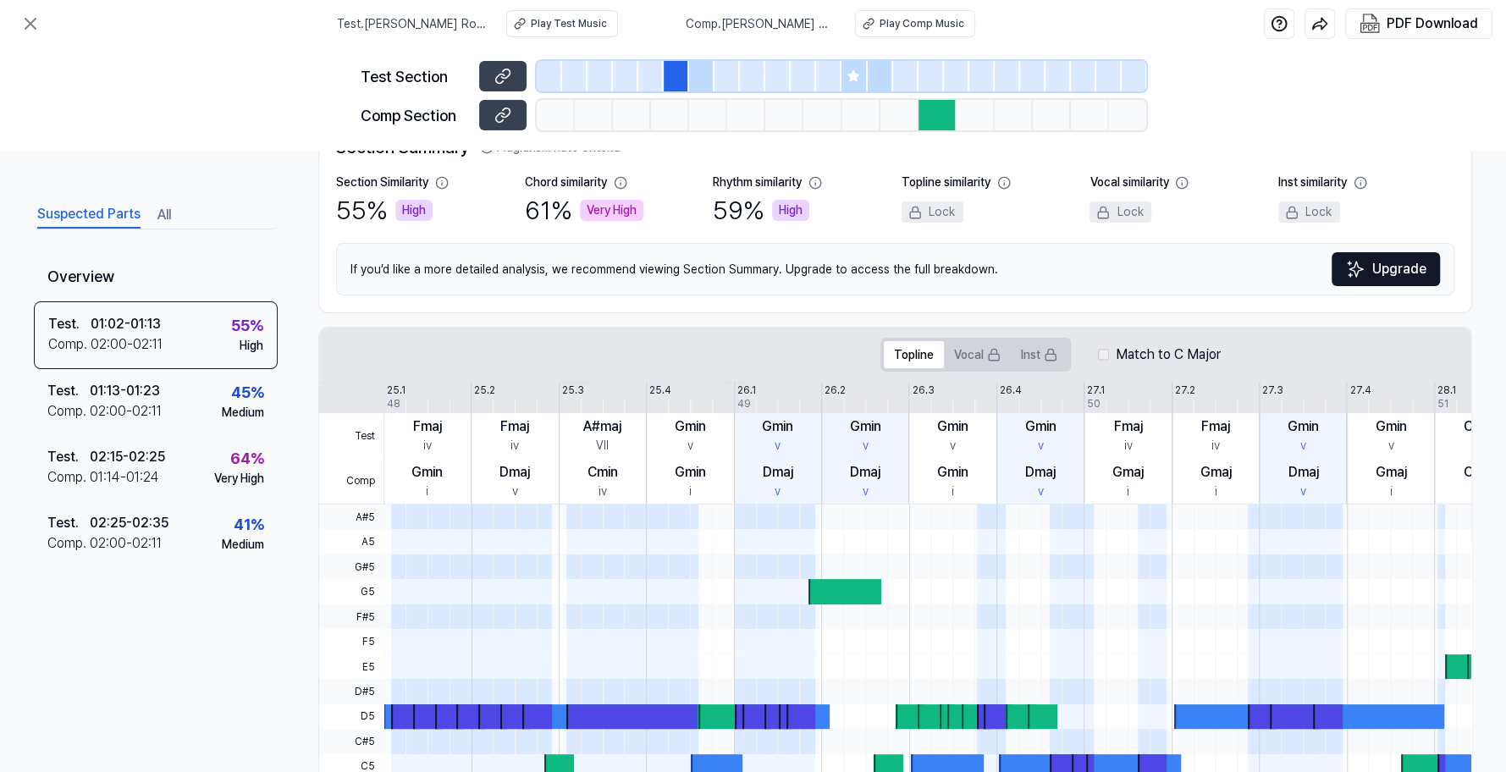
click at [789, 551] on span at bounding box center [802, 541] width 30 height 25
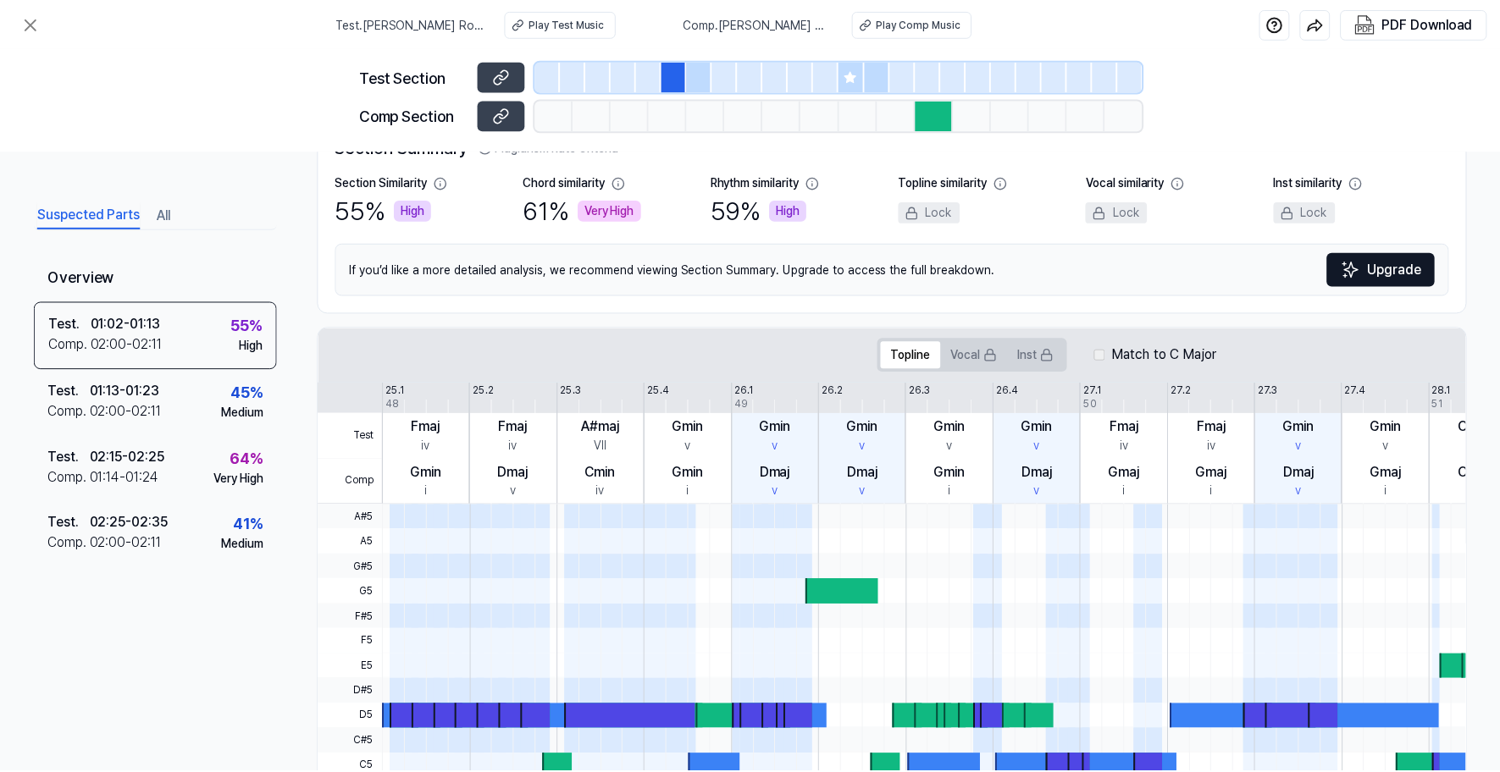
scroll to position [0, 0]
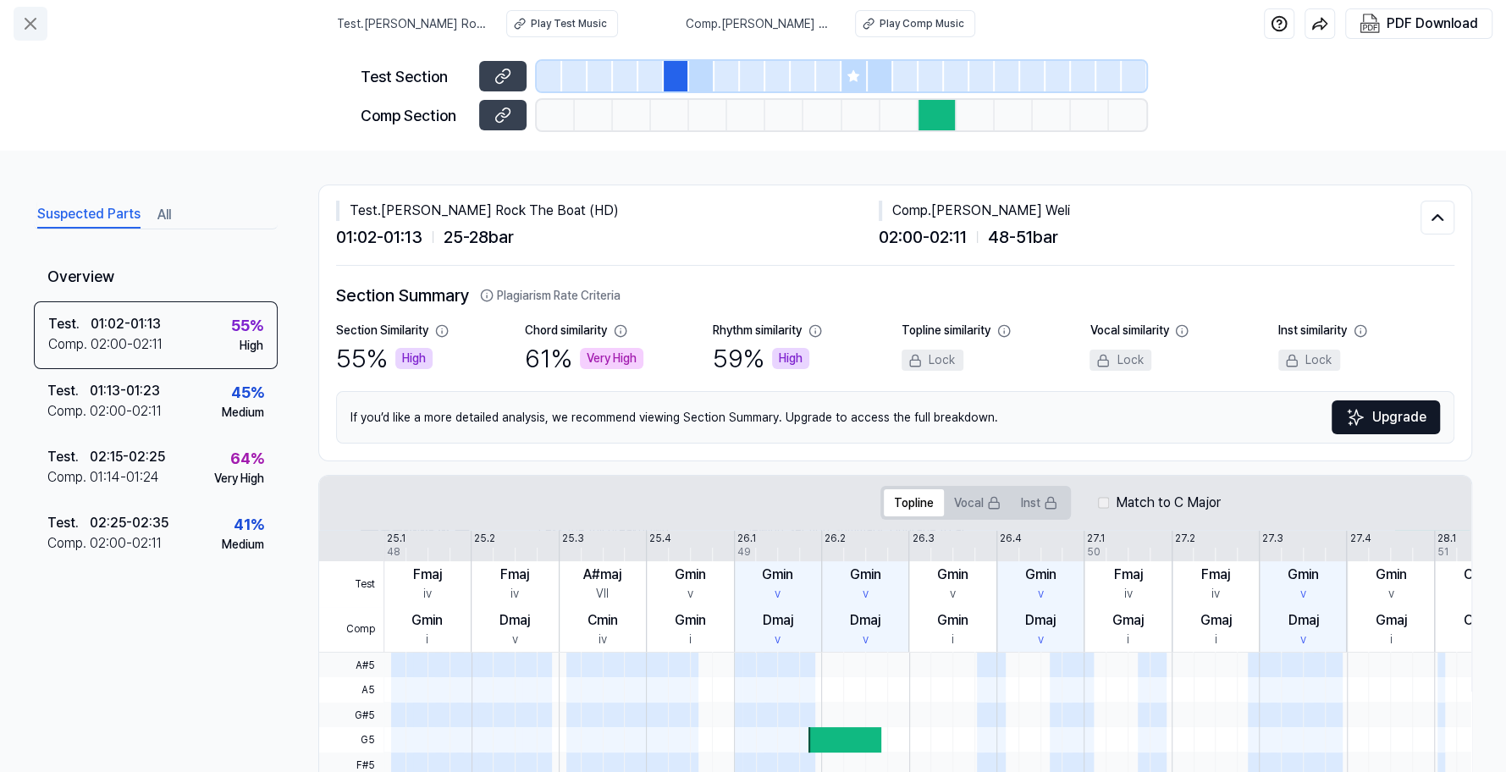
click at [32, 28] on icon at bounding box center [30, 24] width 20 height 20
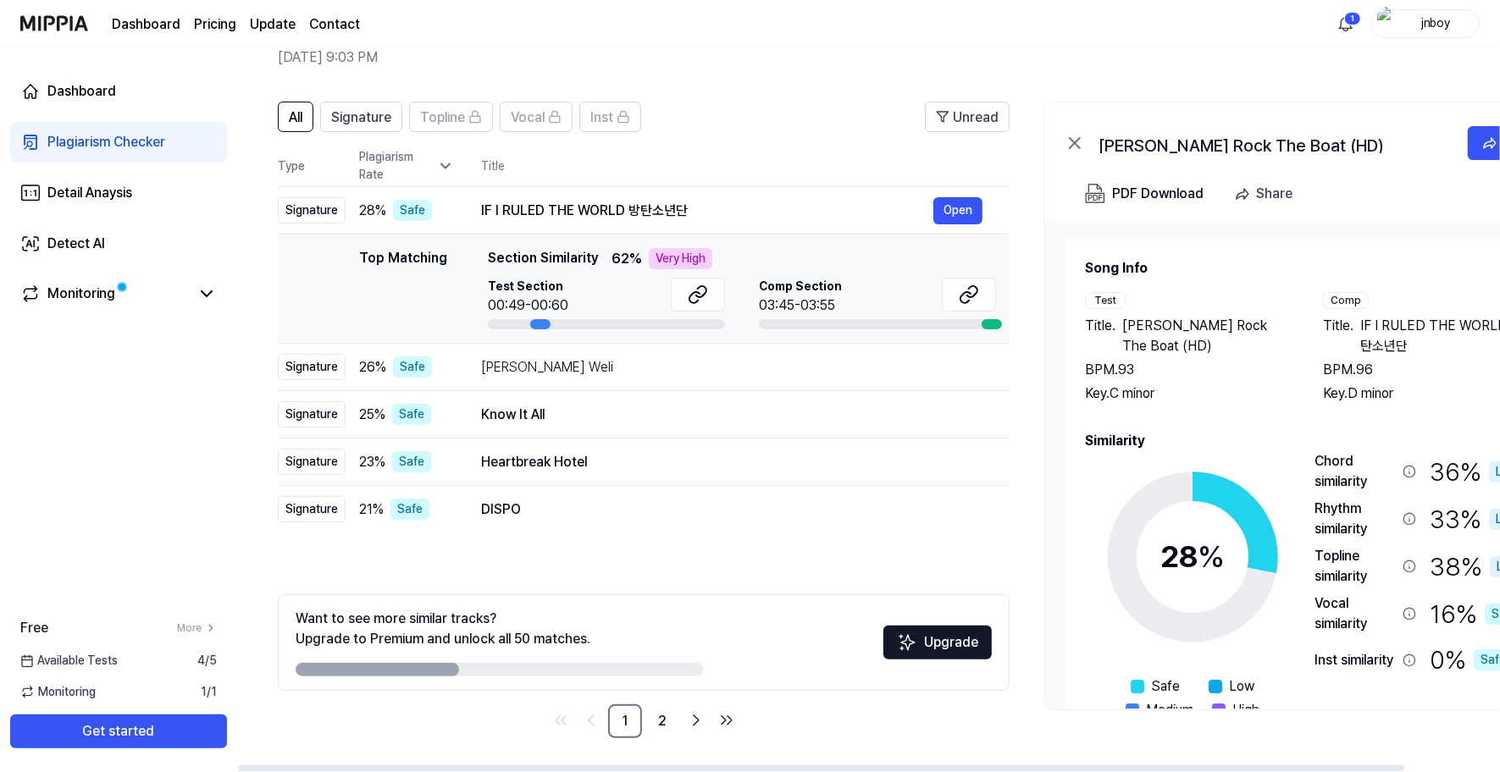
scroll to position [73, 0]
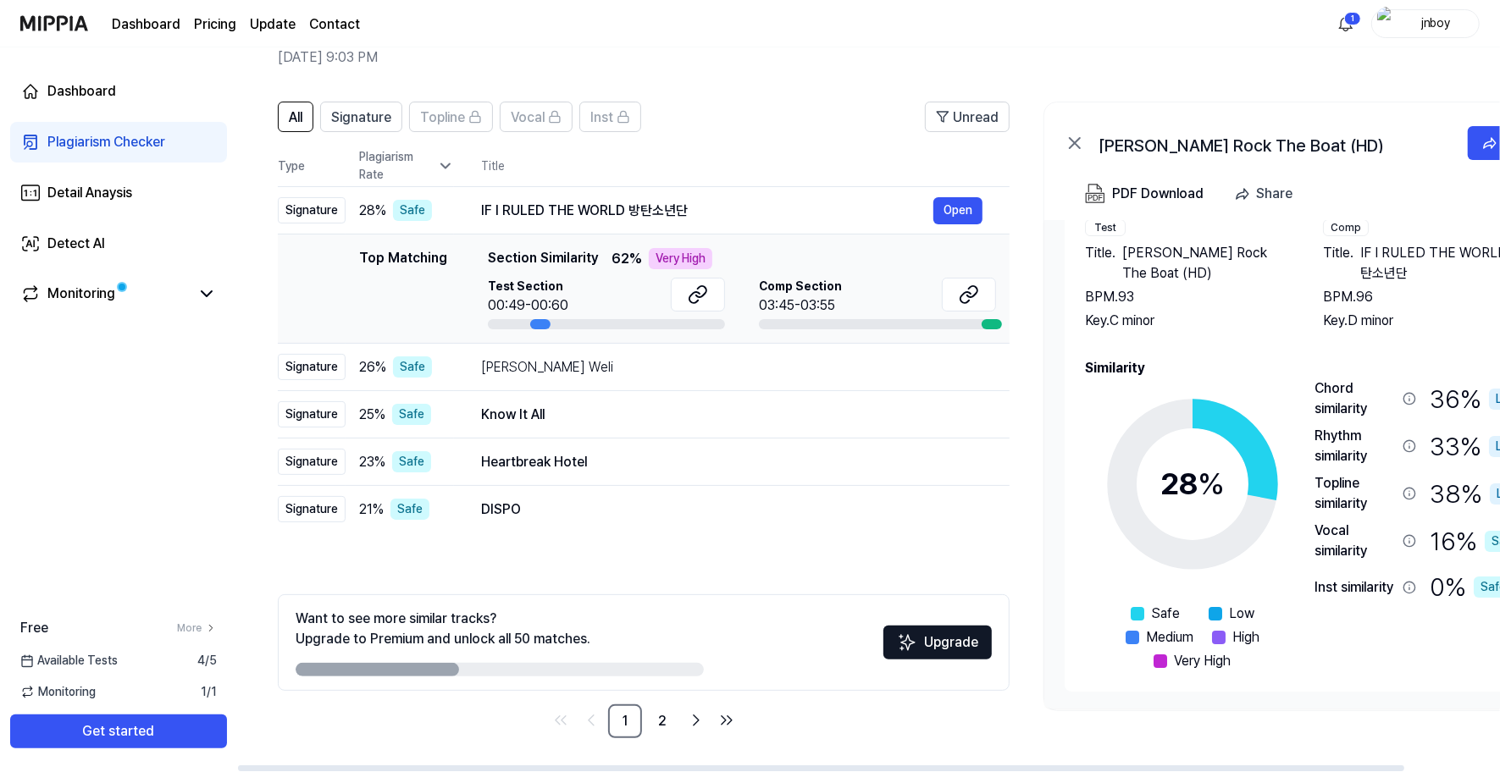
click at [1214, 53] on h2 "[DATE] 9:03 PM" at bounding box center [826, 57] width 1097 height 20
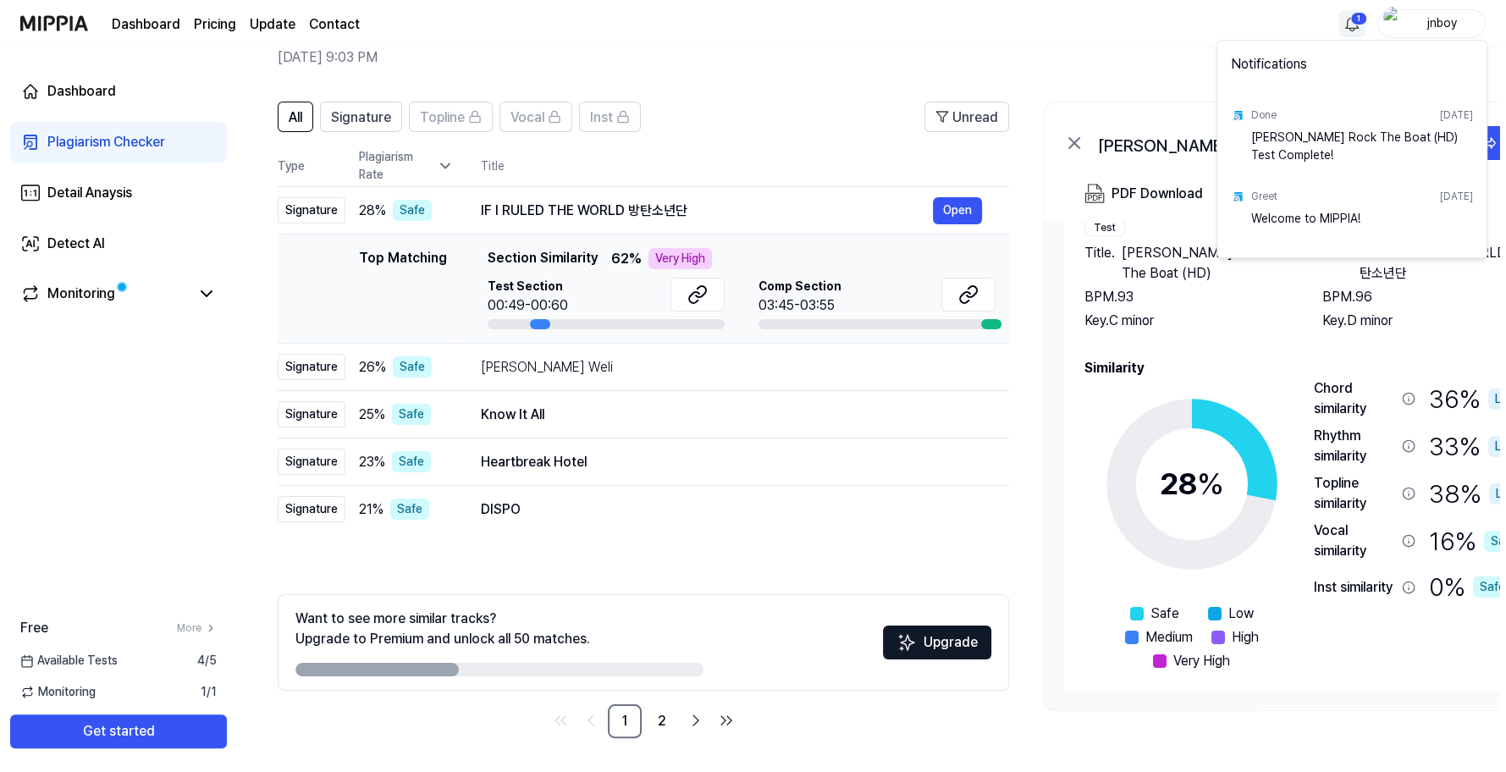
click at [1345, 20] on html "Dashboard Pricing Update Contact 1 jnboy Dashboard Plagiarism Checker Detail An…" at bounding box center [753, 305] width 1506 height 772
click at [1156, 75] on html "Dashboard Pricing Update Contact jnboy Dashboard Plagiarism Checker Detail Anay…" at bounding box center [753, 305] width 1506 height 772
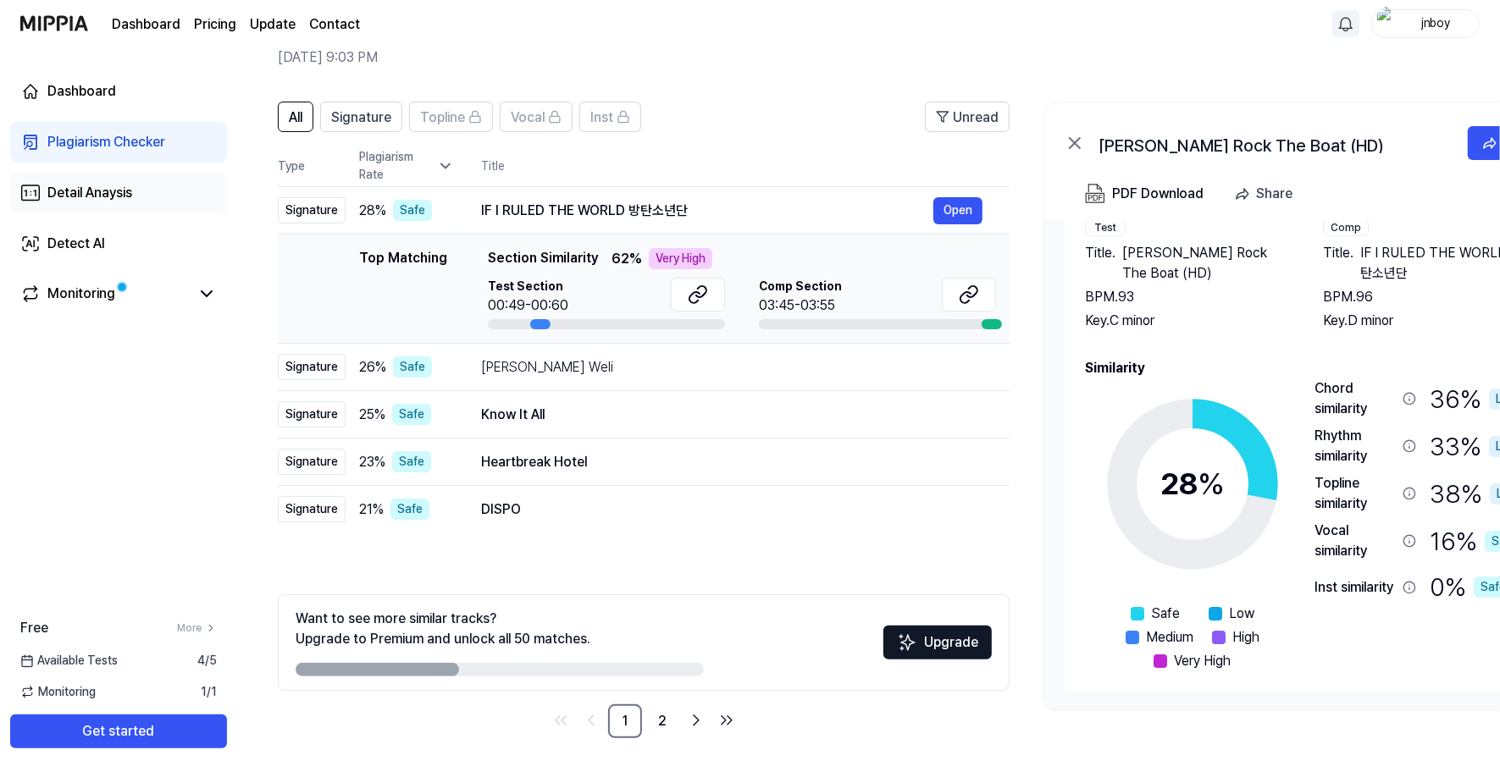
click at [112, 200] on div "Detail Anaysis" at bounding box center [89, 193] width 85 height 20
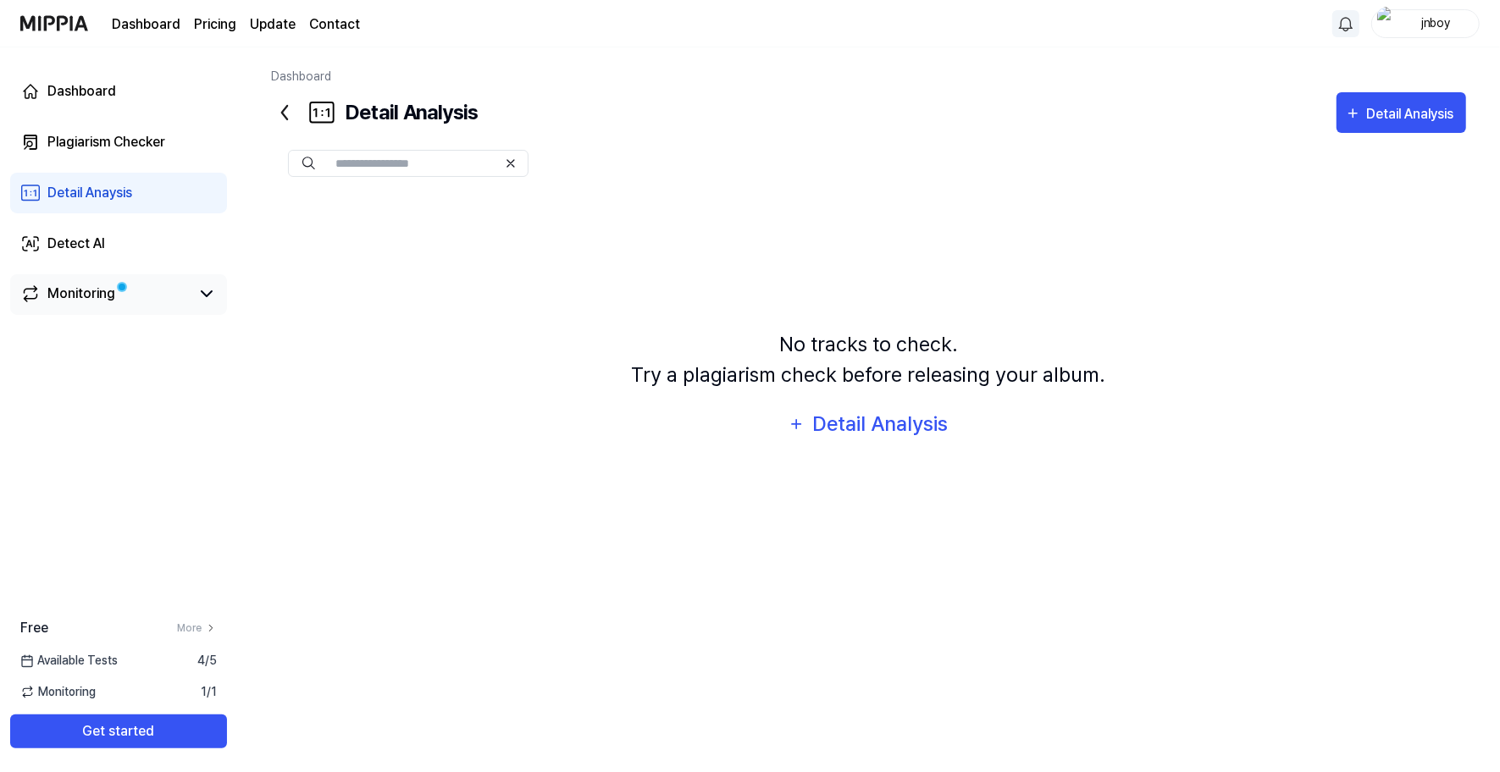
scroll to position [0, 0]
click at [138, 152] on div "Plagiarism Checker" at bounding box center [106, 142] width 118 height 20
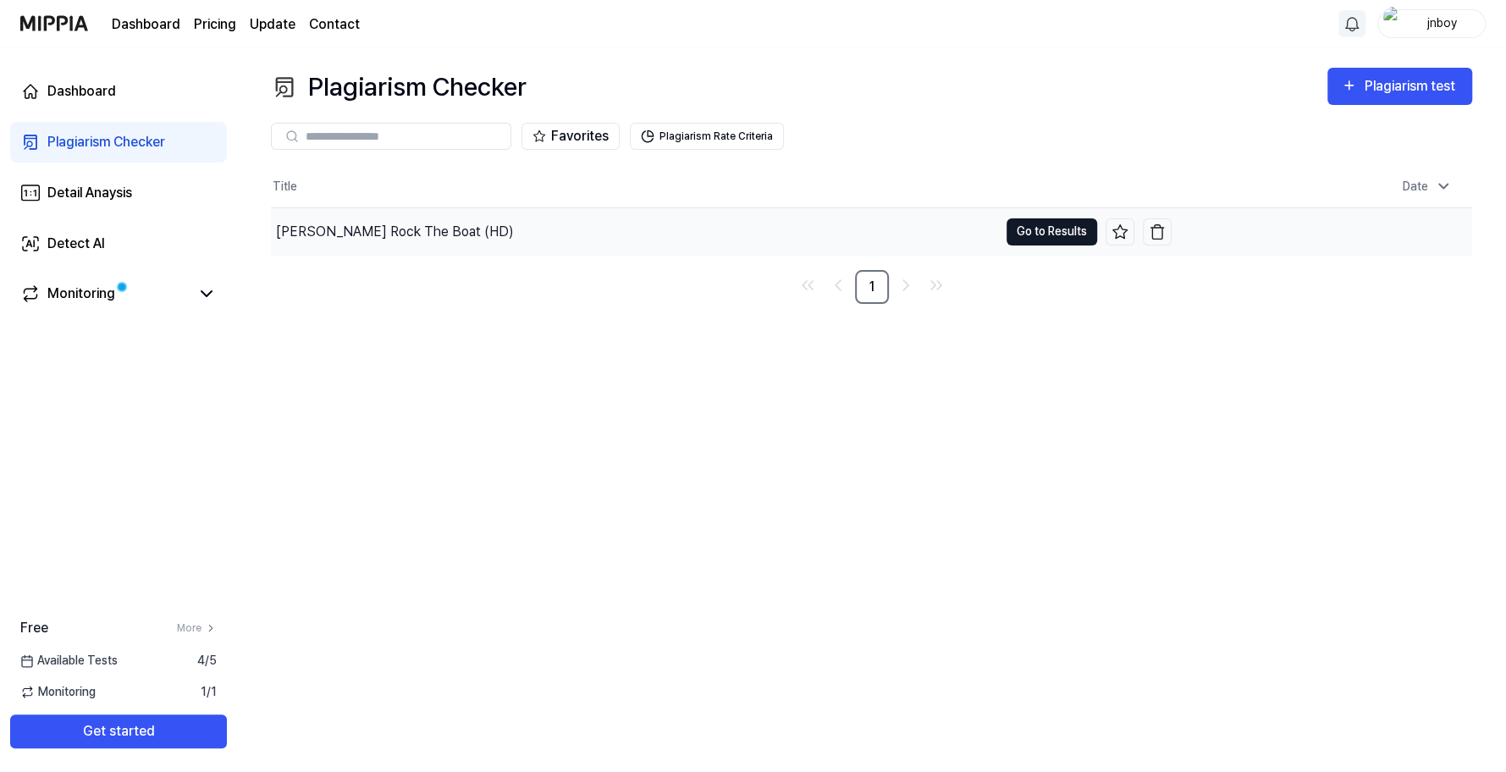
click at [1065, 229] on button "Go to Results" at bounding box center [1052, 231] width 91 height 27
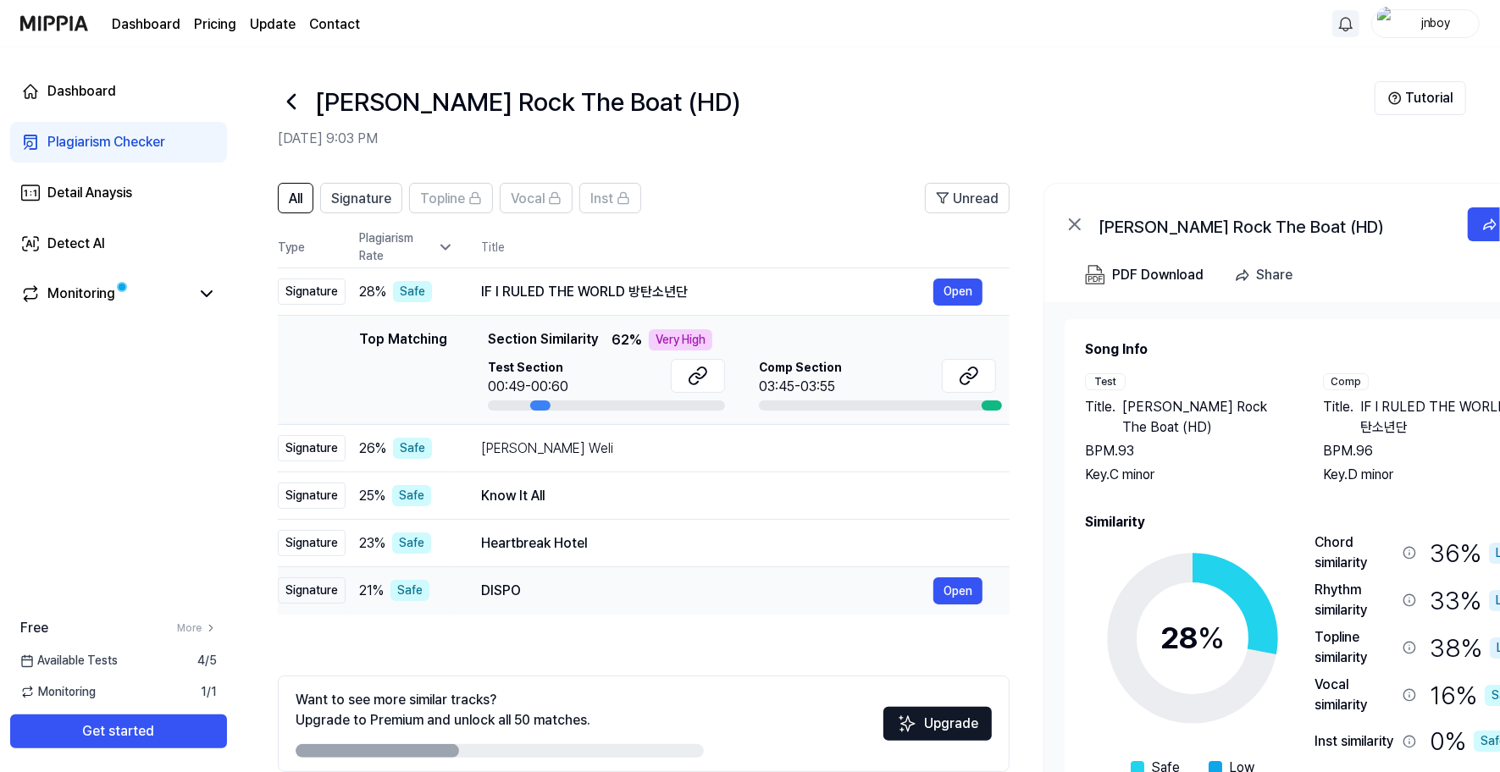
scroll to position [81, 0]
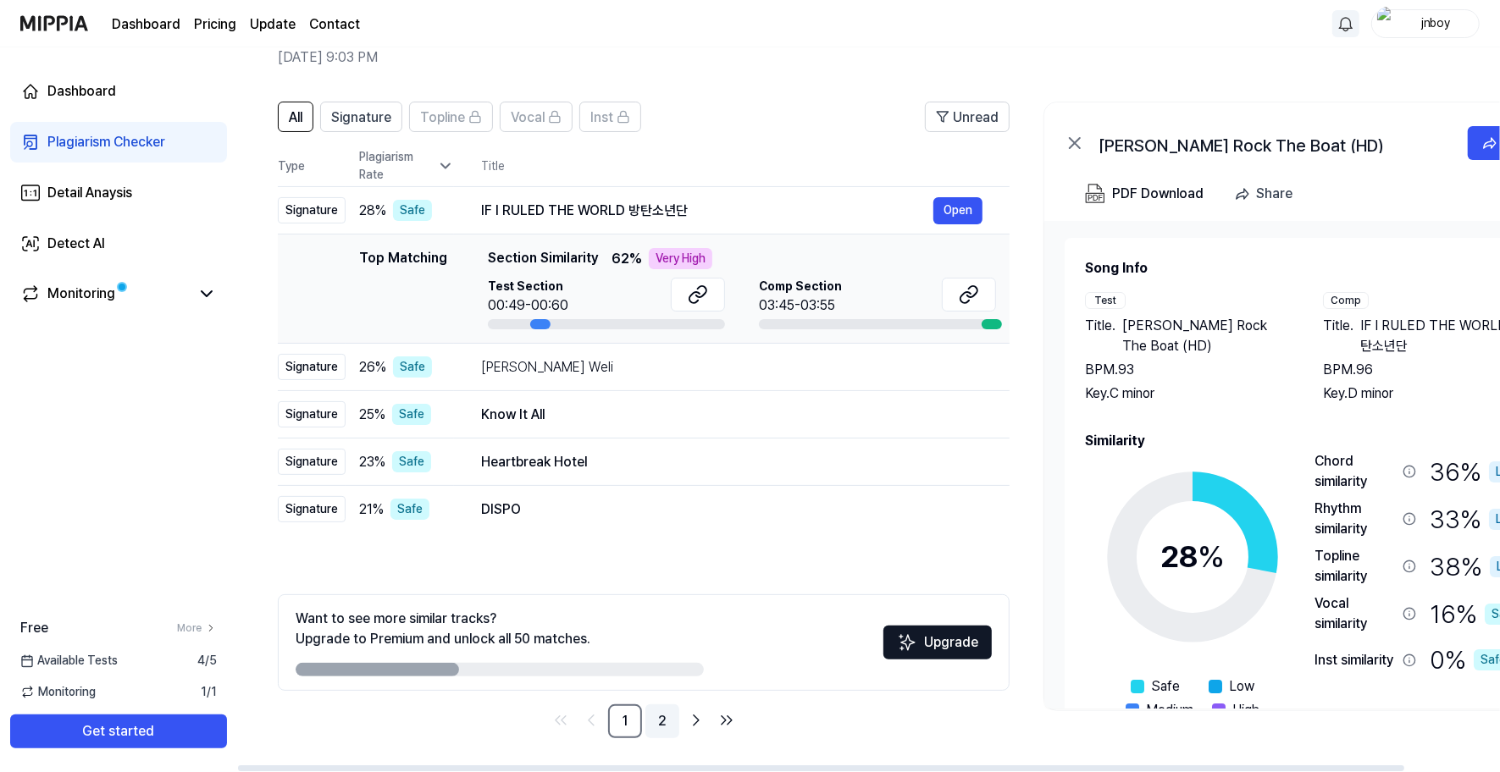
click at [665, 710] on link "2" at bounding box center [662, 721] width 34 height 34
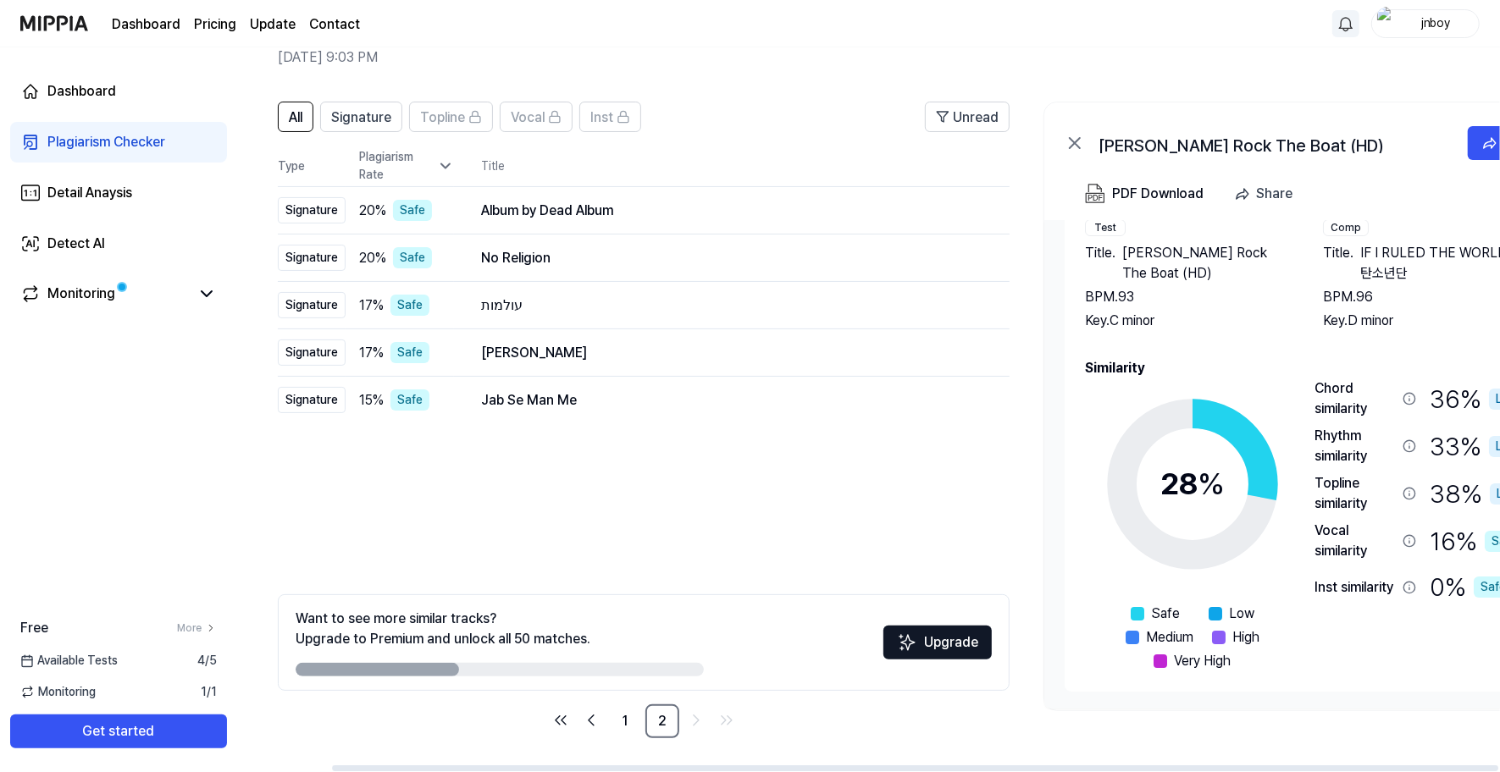
scroll to position [0, 102]
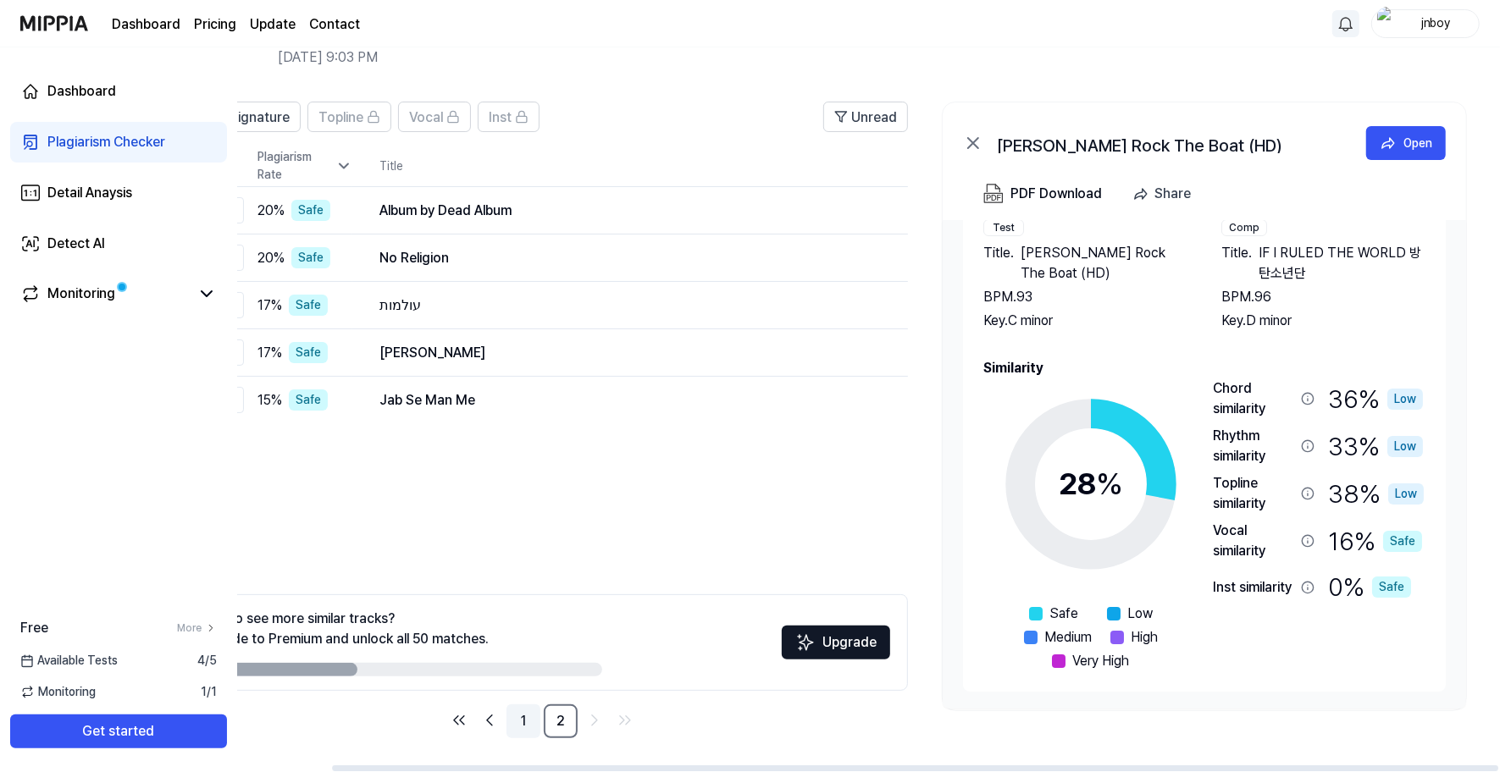
click at [516, 711] on link "1" at bounding box center [523, 721] width 34 height 34
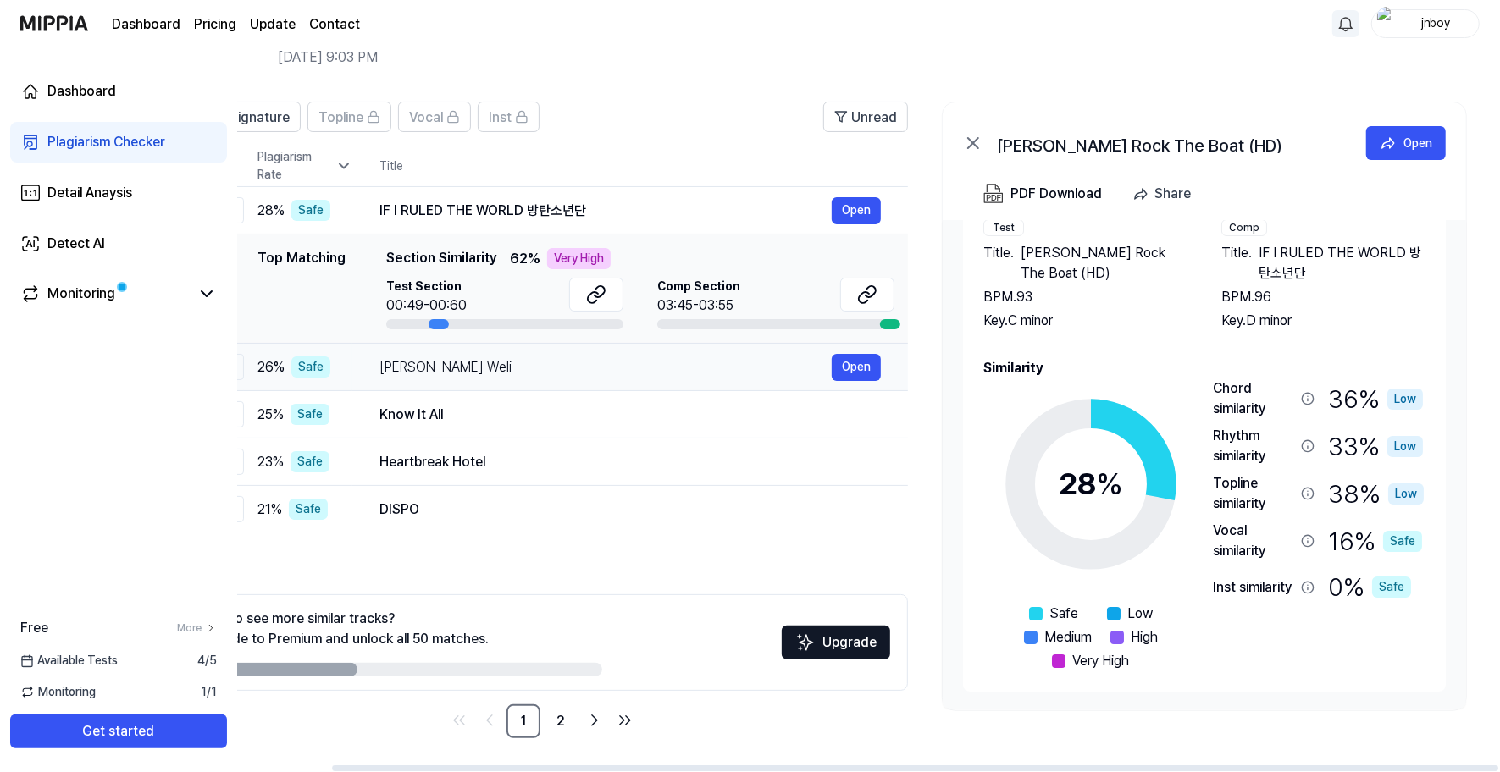
scroll to position [0, 0]
